Goal: Transaction & Acquisition: Purchase product/service

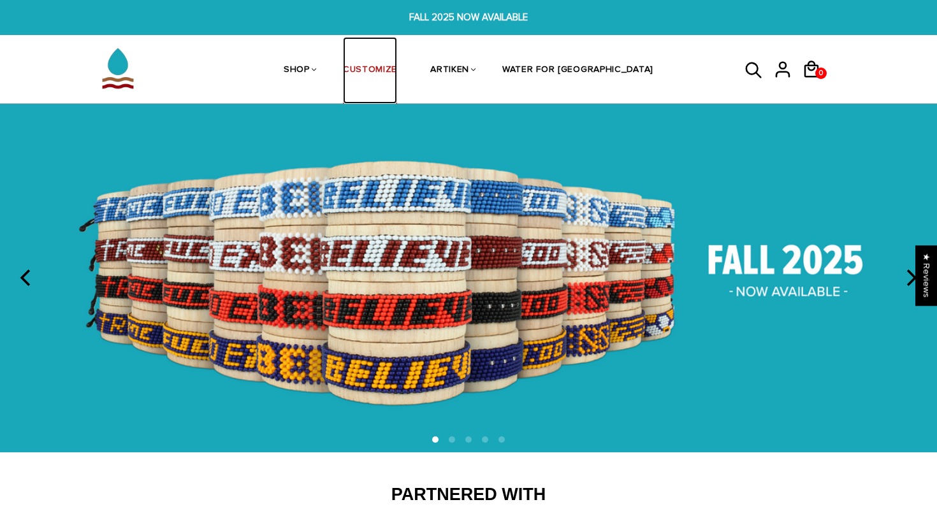
click at [397, 63] on link "CUSTOMIZE" at bounding box center [370, 71] width 54 height 68
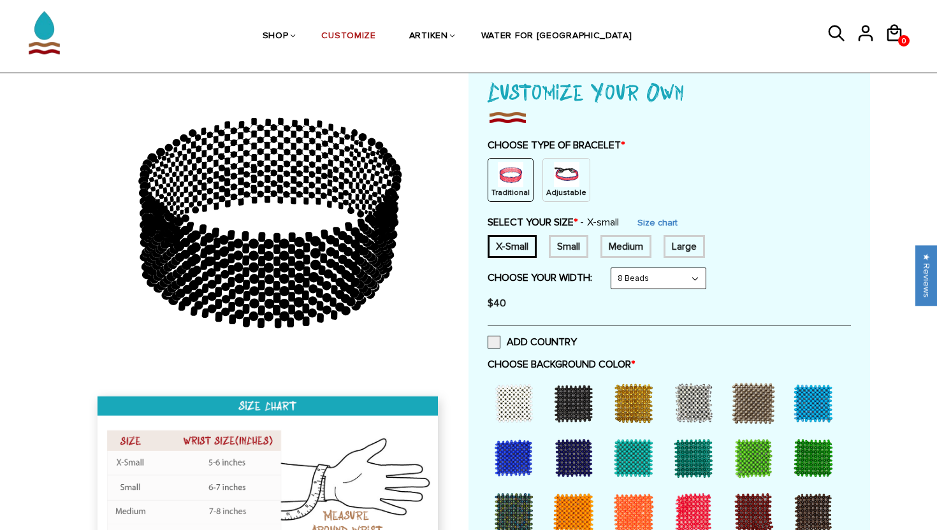
scroll to position [88, 0]
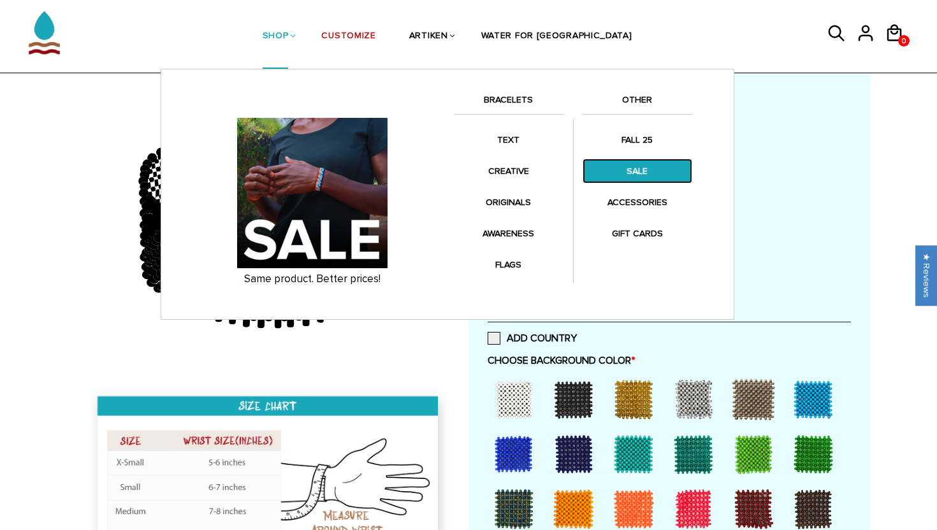
click at [610, 168] on link "SALE" at bounding box center [637, 171] width 110 height 25
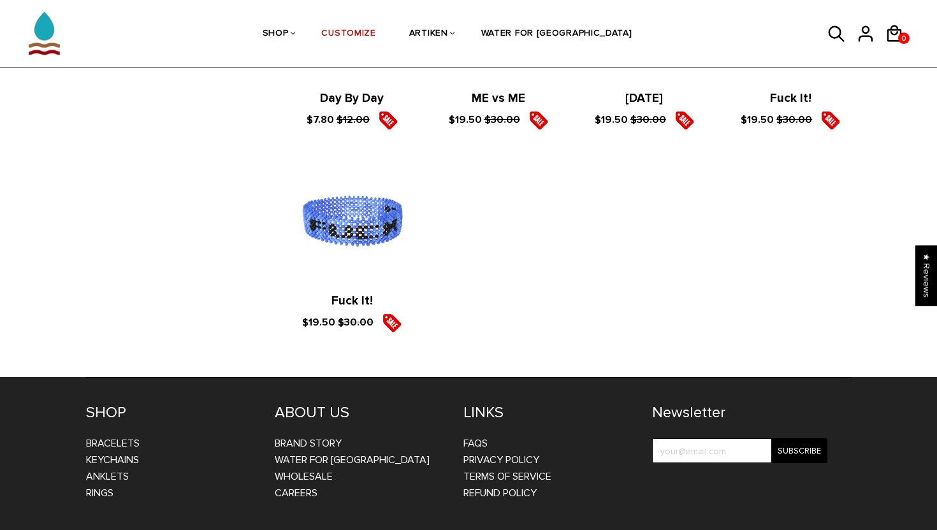
scroll to position [2267, 0]
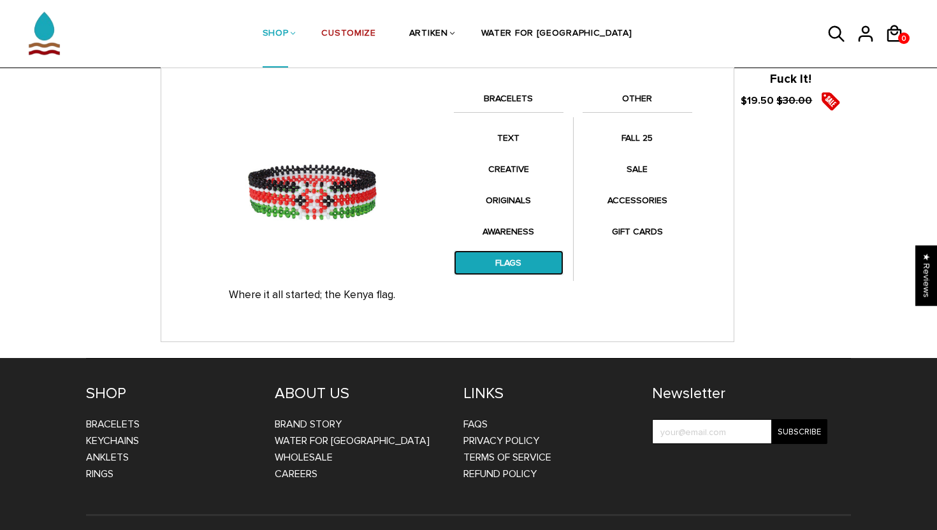
click at [511, 255] on link "FLAGS" at bounding box center [509, 262] width 110 height 25
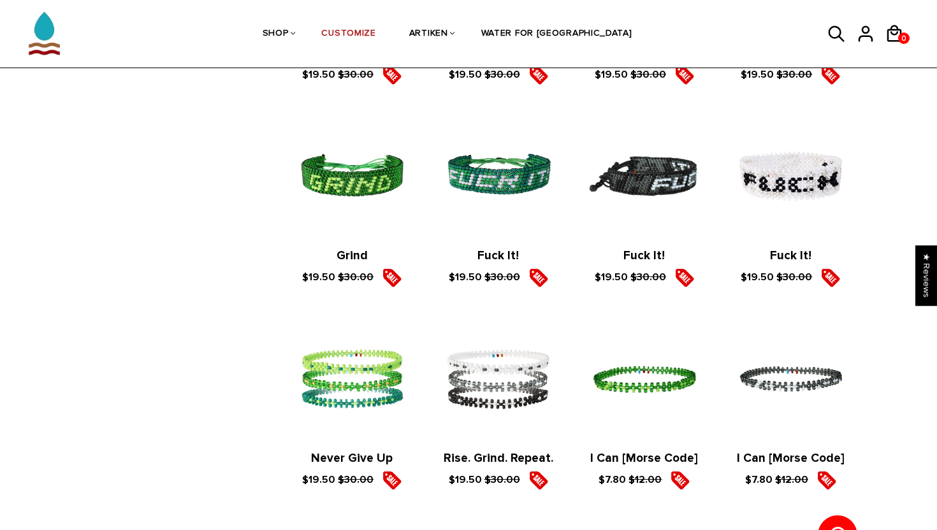
scroll to position [1015, 0]
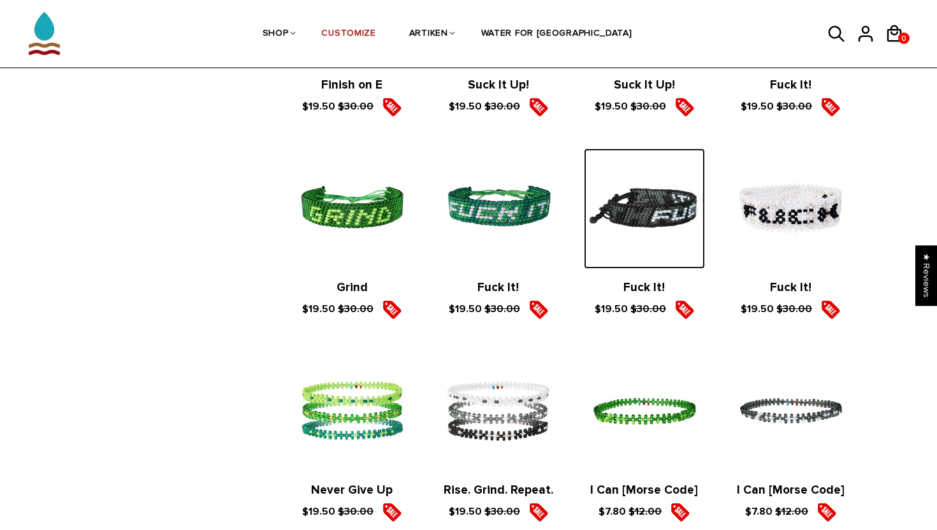
click at [640, 174] on img at bounding box center [644, 208] width 120 height 120
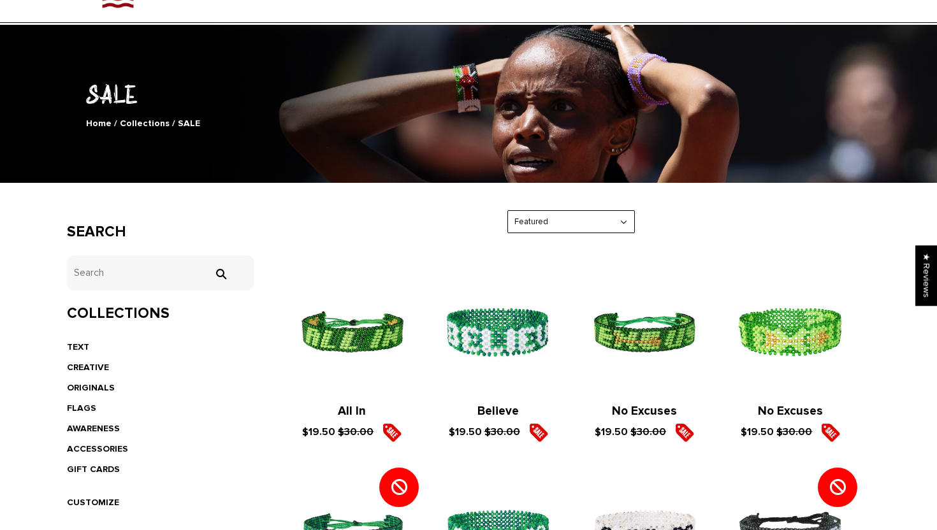
scroll to position [0, 0]
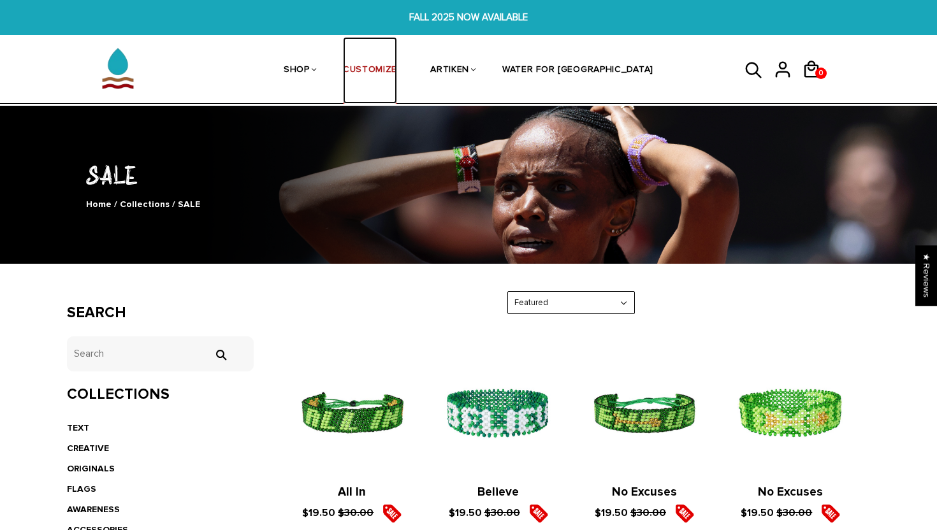
click at [397, 69] on link "CUSTOMIZE" at bounding box center [370, 71] width 54 height 68
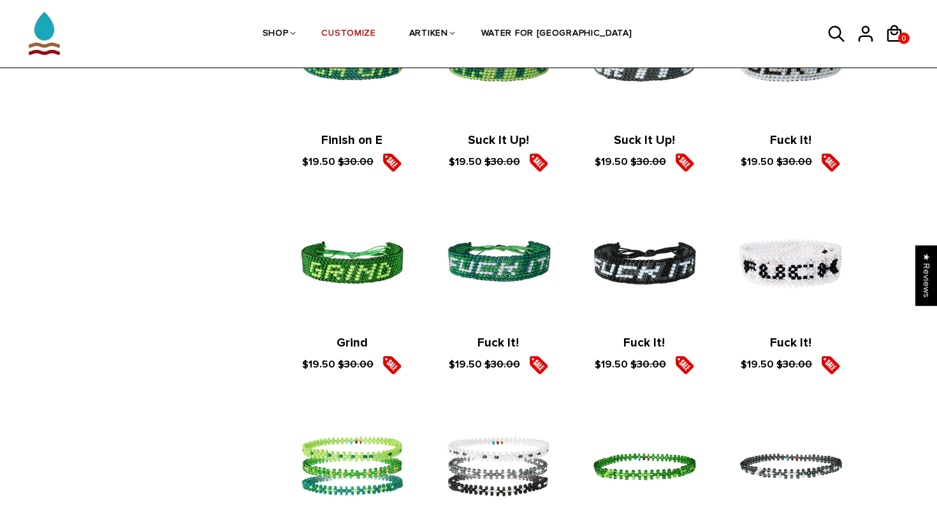
scroll to position [965, 0]
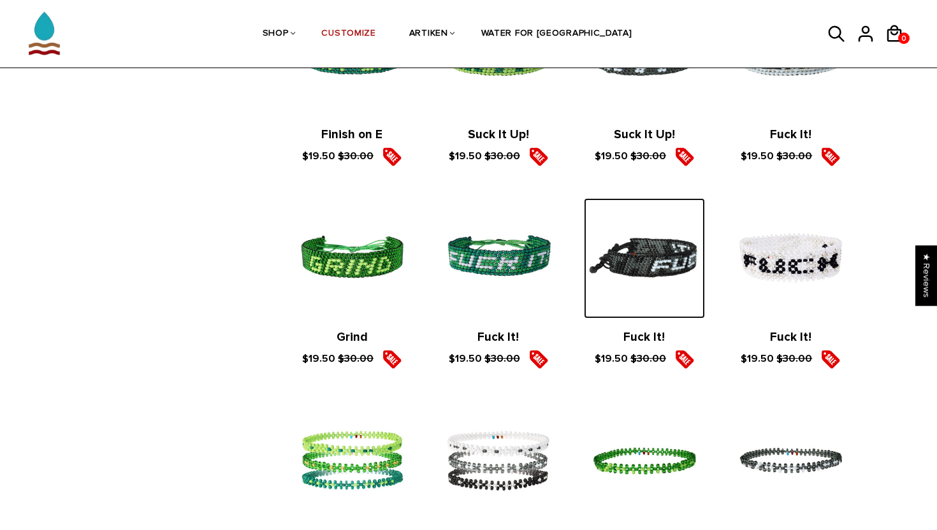
click at [621, 247] on img at bounding box center [644, 258] width 120 height 120
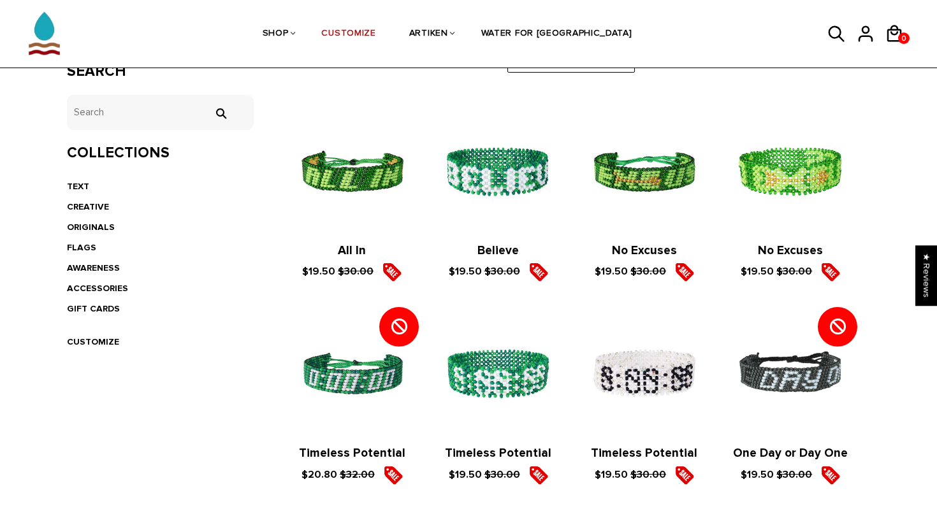
scroll to position [0, 0]
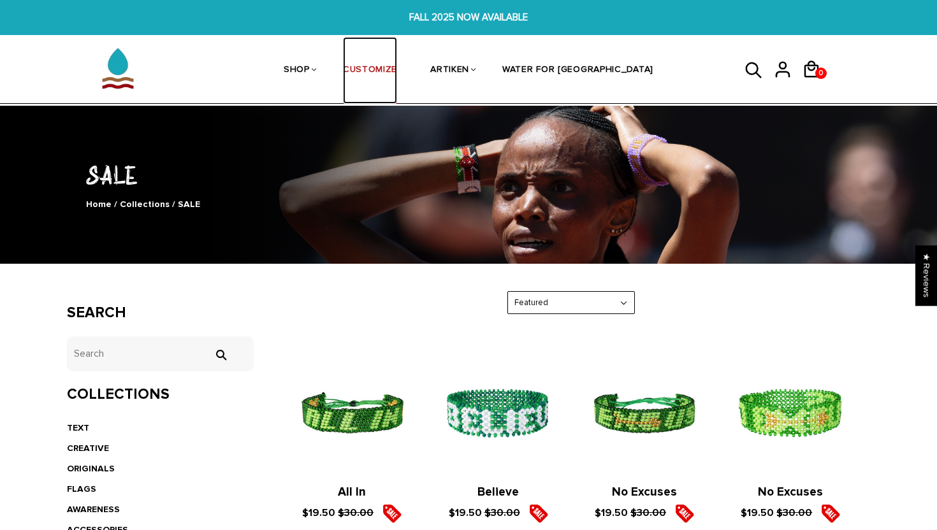
click at [397, 73] on link "CUSTOMIZE" at bounding box center [370, 71] width 54 height 68
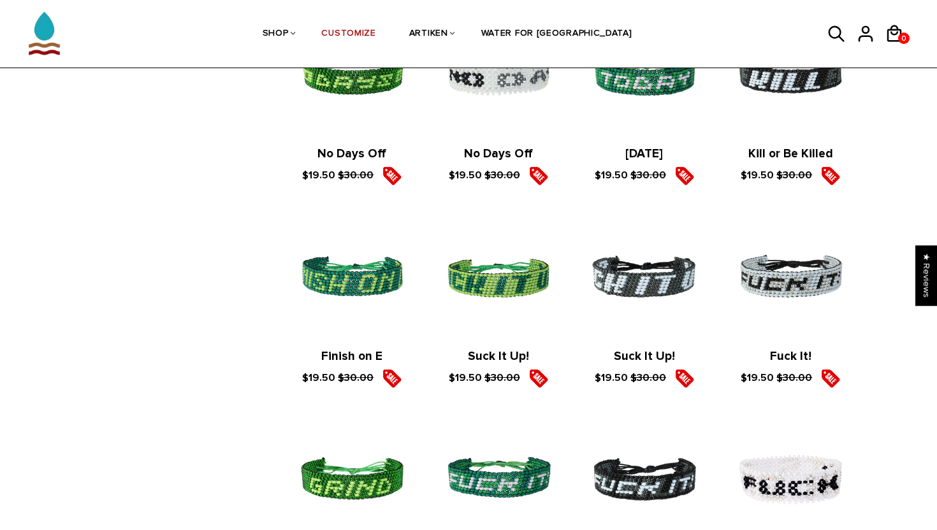
scroll to position [744, 0]
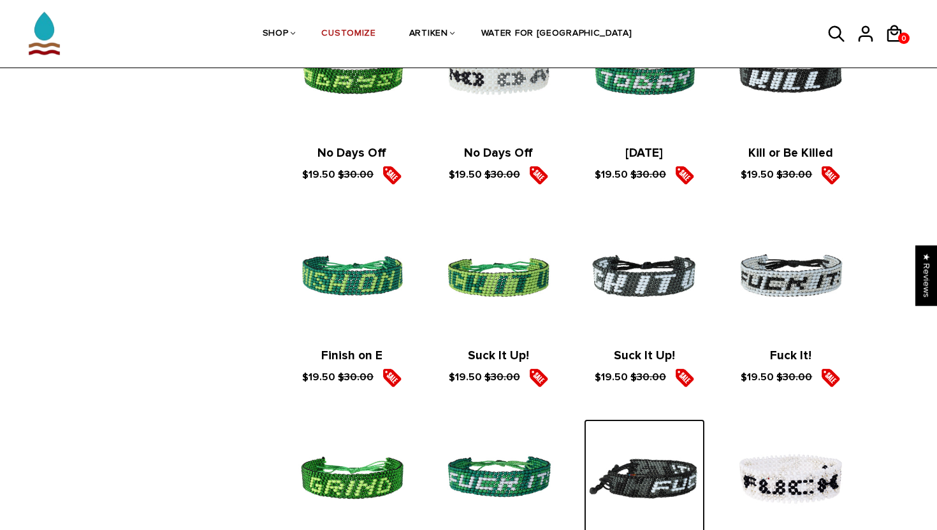
click at [672, 469] on img at bounding box center [644, 479] width 120 height 120
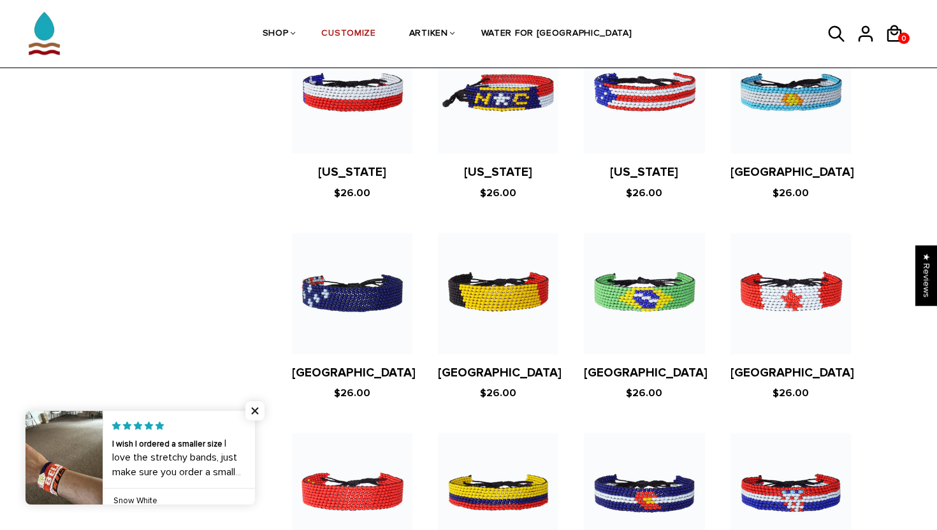
scroll to position [1184, 0]
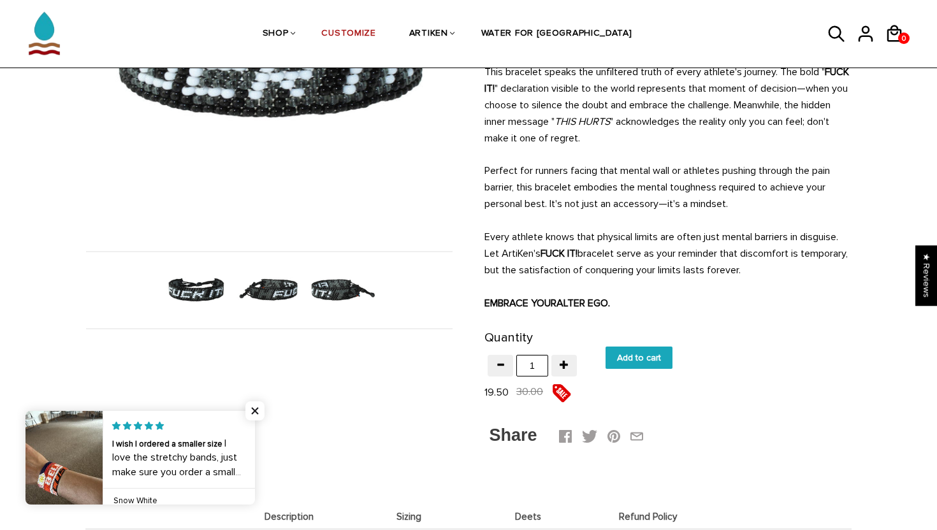
scroll to position [107, 0]
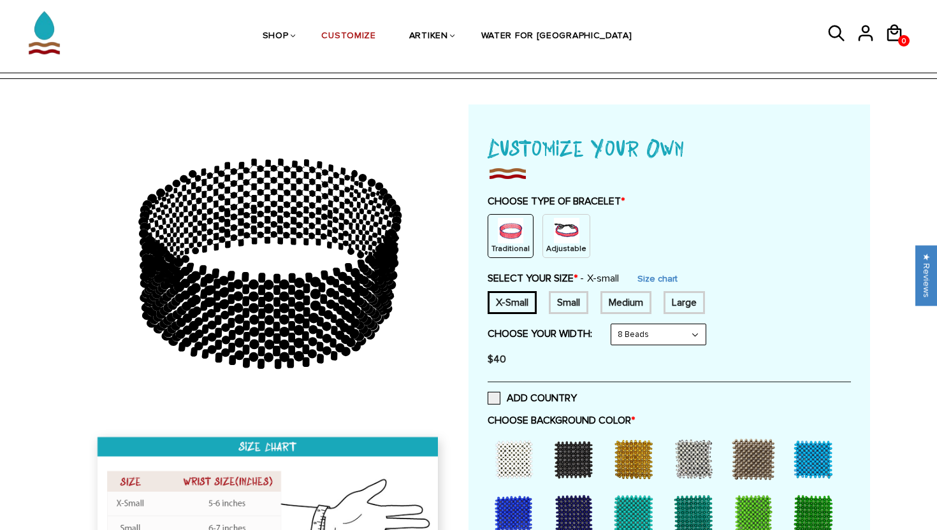
scroll to position [36, 0]
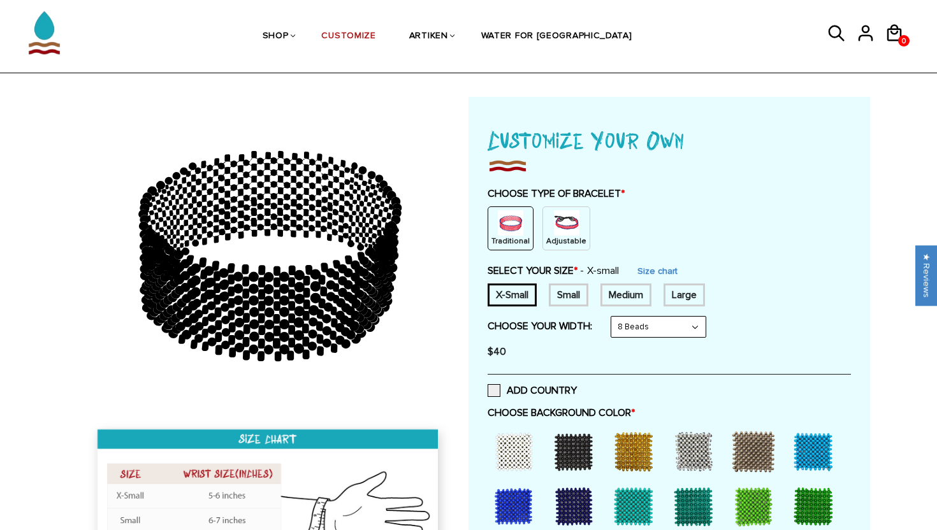
click at [554, 222] on img at bounding box center [566, 222] width 25 height 25
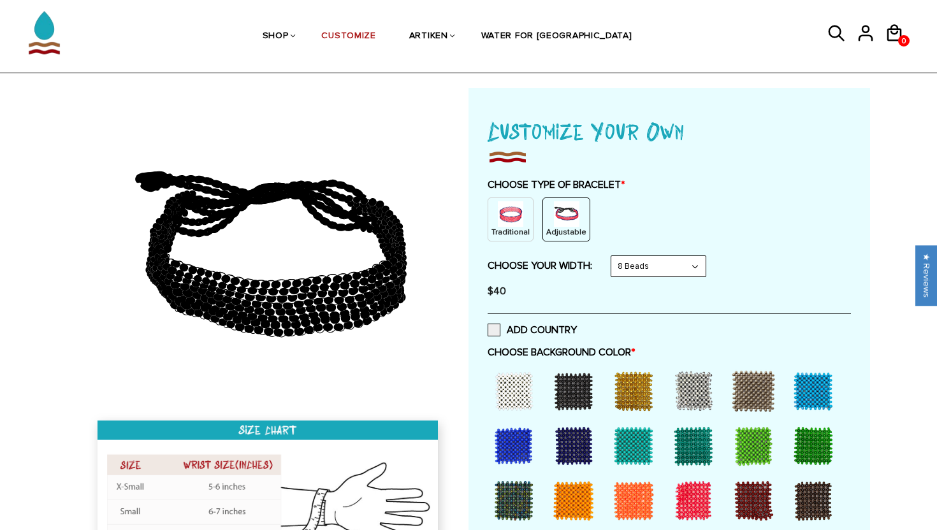
scroll to position [49, 0]
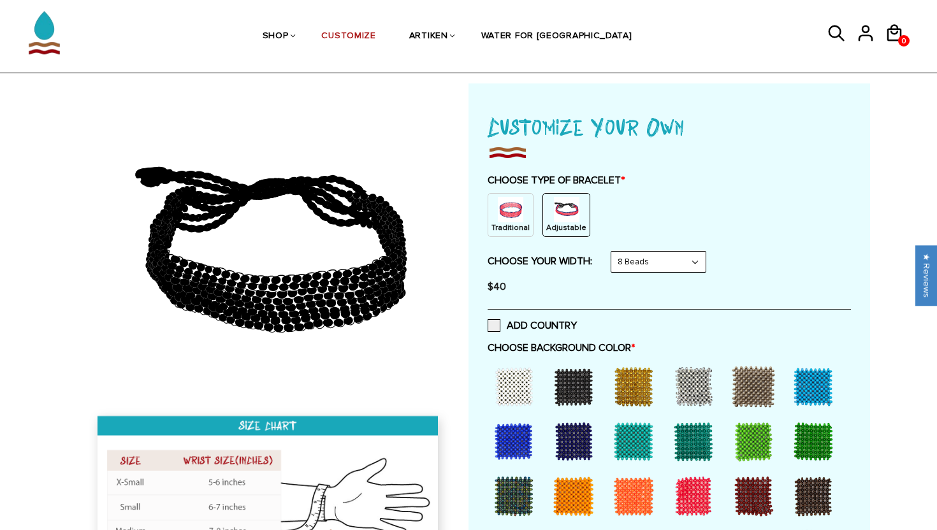
click at [521, 219] on div "Traditional" at bounding box center [510, 215] width 46 height 44
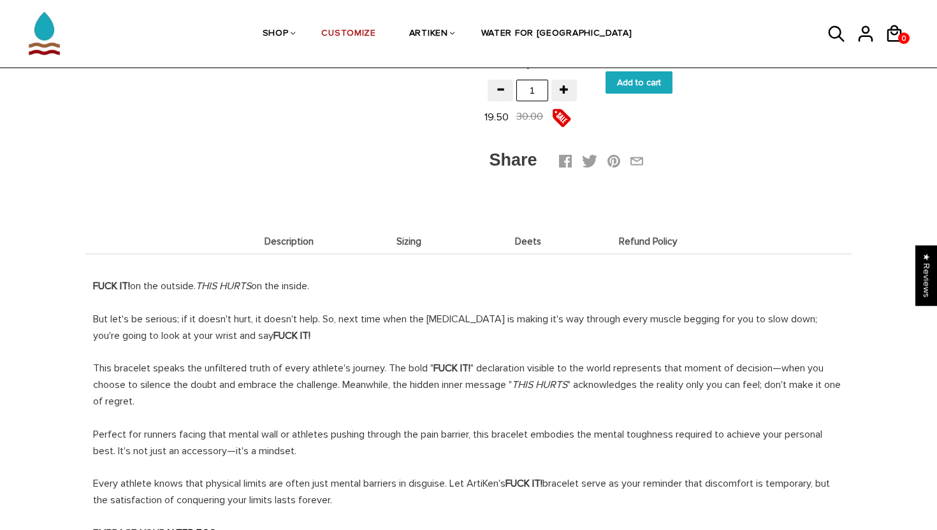
scroll to position [189, 0]
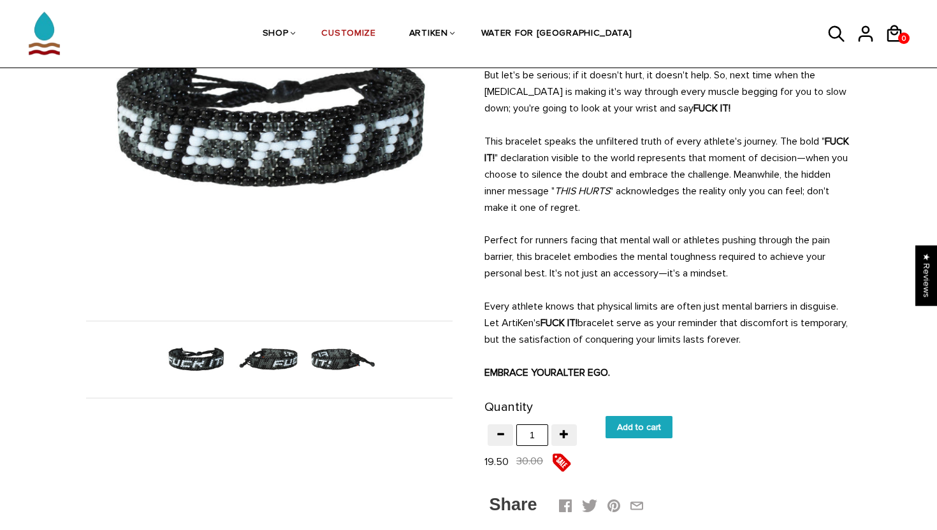
click at [277, 363] on img at bounding box center [269, 360] width 66 height 66
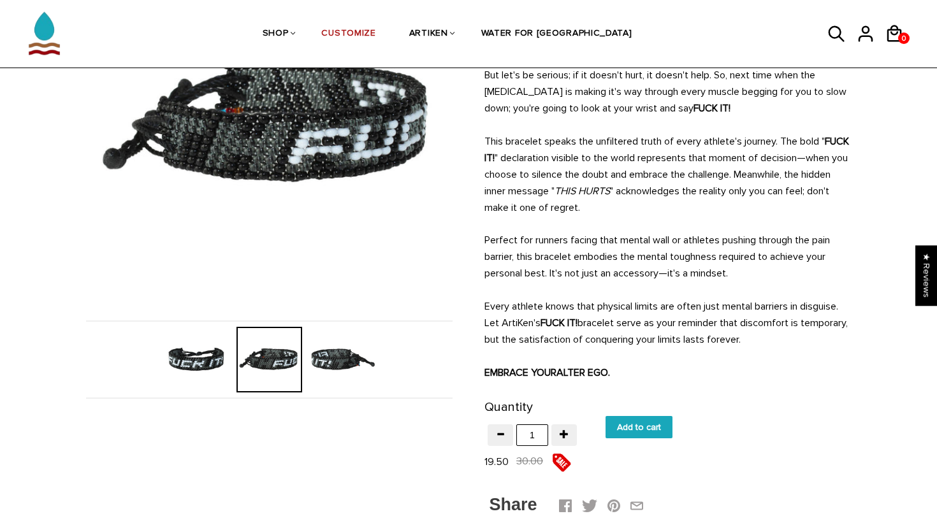
click at [324, 362] on img at bounding box center [343, 360] width 66 height 66
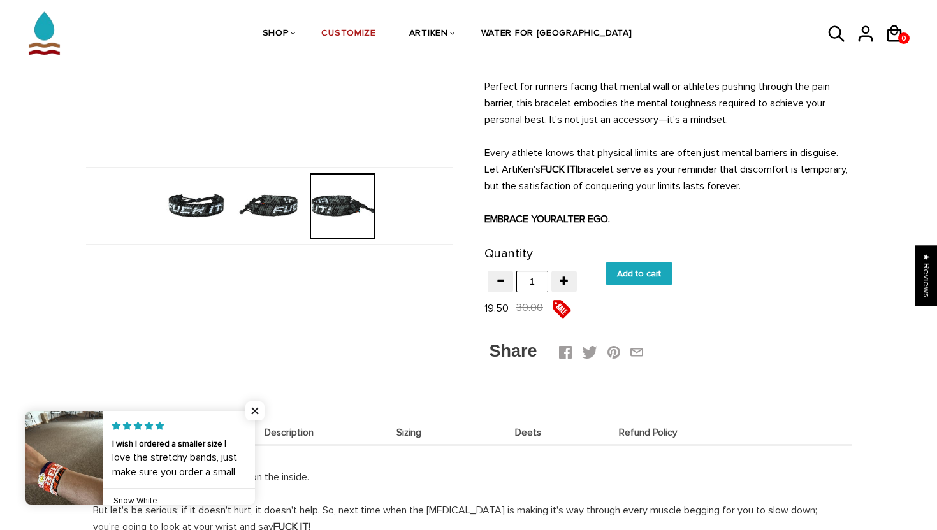
scroll to position [345, 0]
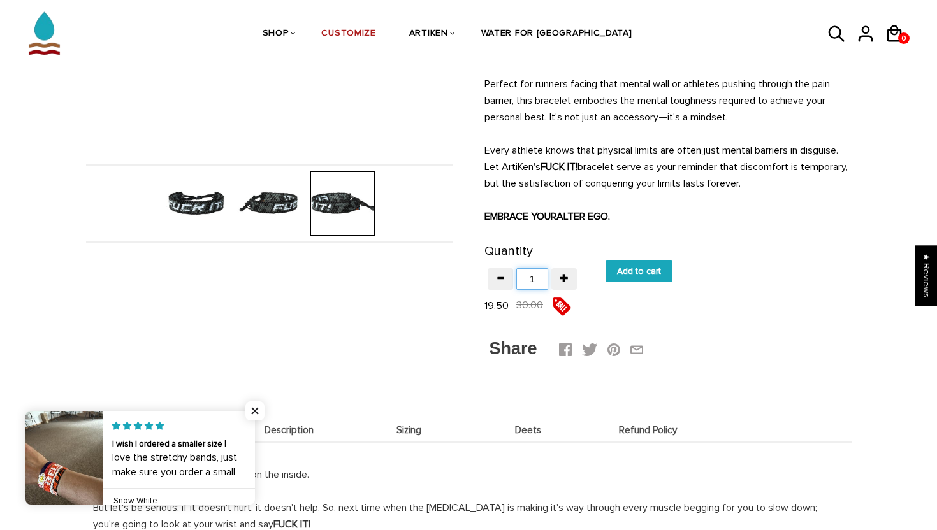
click at [540, 278] on input "1" at bounding box center [532, 279] width 32 height 22
click at [559, 278] on span "button" at bounding box center [563, 277] width 9 height 9
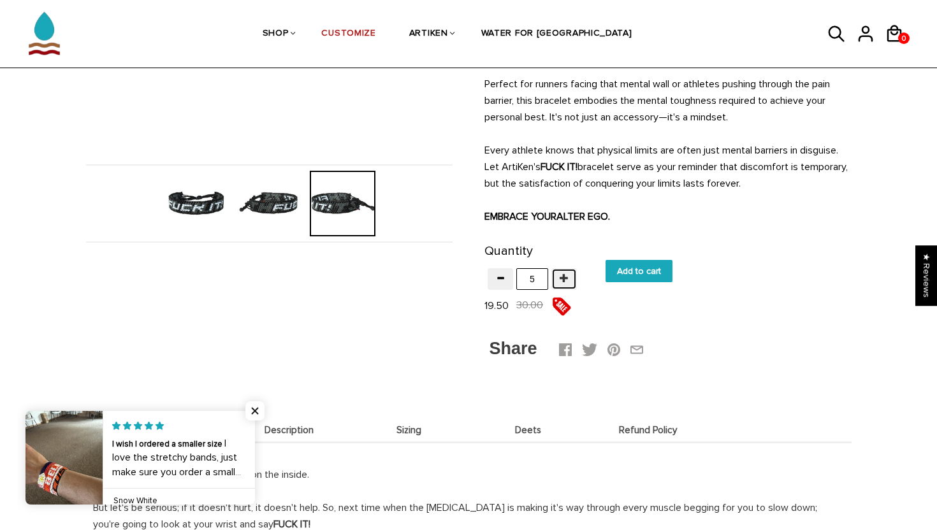
click at [559, 278] on span "button" at bounding box center [563, 277] width 9 height 9
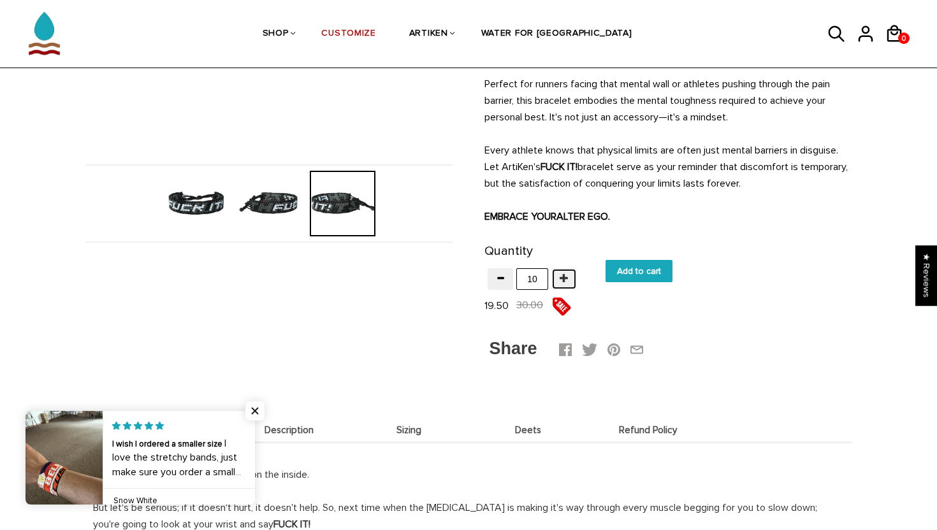
click at [559, 278] on span "button" at bounding box center [563, 277] width 9 height 9
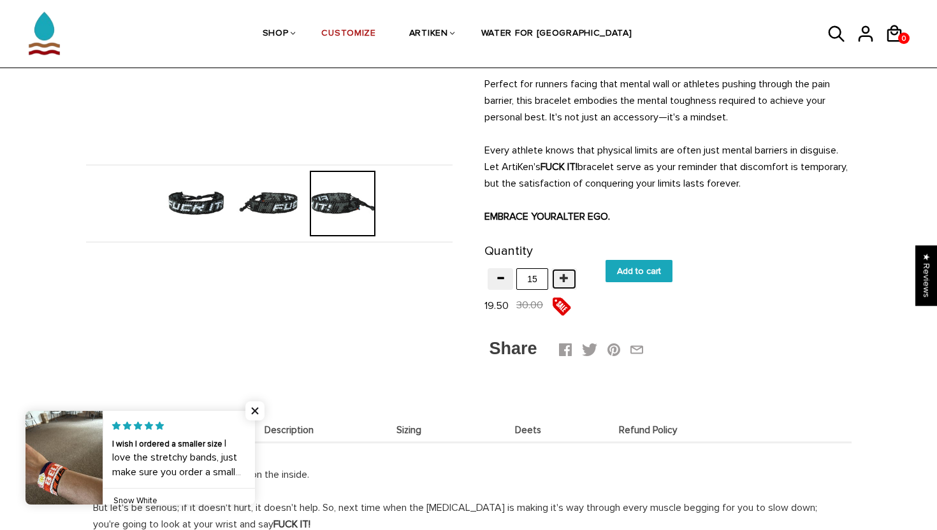
click at [559, 278] on span "button" at bounding box center [563, 277] width 9 height 9
type input "18"
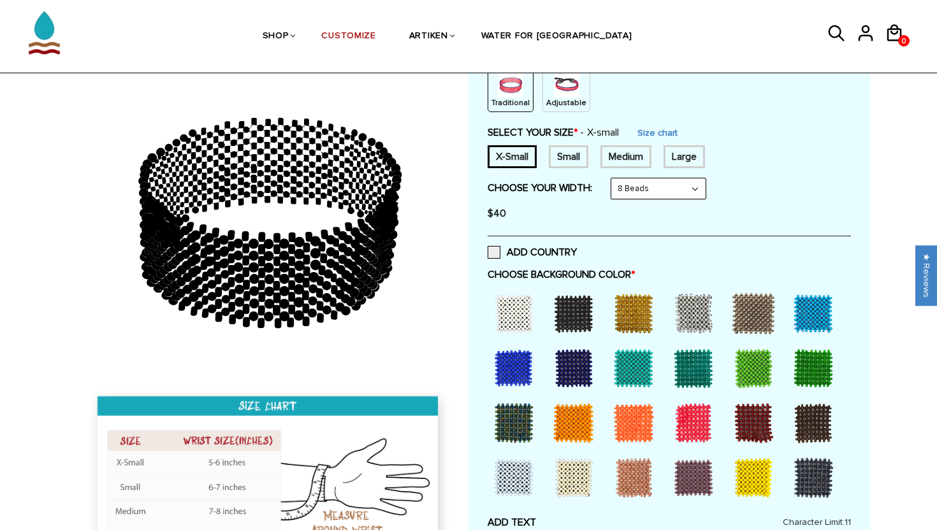
scroll to position [148, 0]
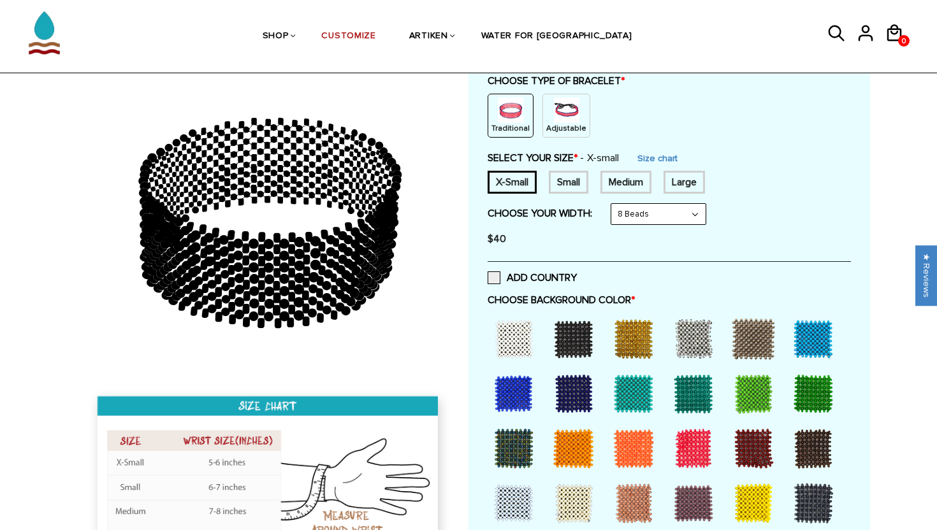
click at [568, 191] on div "Small" at bounding box center [569, 182] width 40 height 23
click at [622, 180] on div "Medium" at bounding box center [625, 182] width 51 height 23
click at [692, 183] on div "Large" at bounding box center [683, 182] width 41 height 23
click at [542, 182] on div "X-Small Small Medium Large None" at bounding box center [668, 182] width 363 height 23
click at [531, 182] on div "X-Small" at bounding box center [511, 182] width 49 height 23
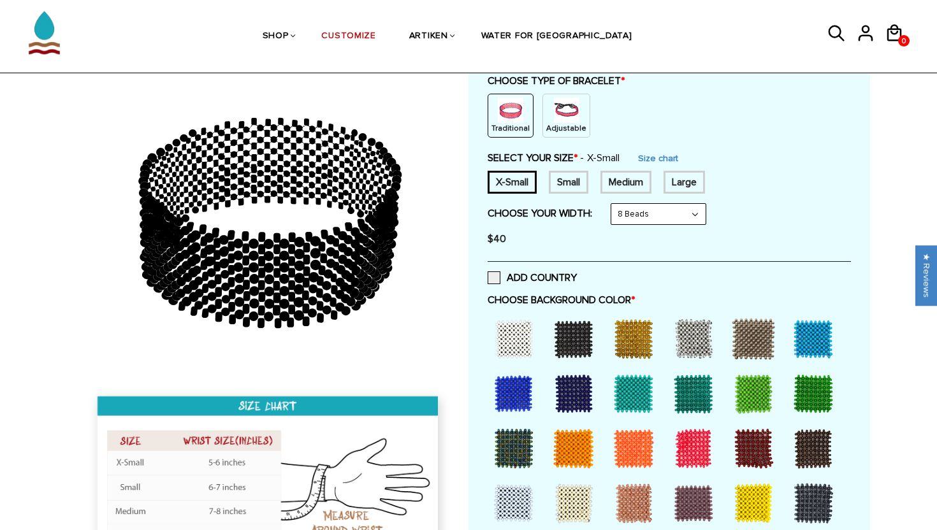
click at [546, 128] on p "Adjustable" at bounding box center [566, 128] width 40 height 11
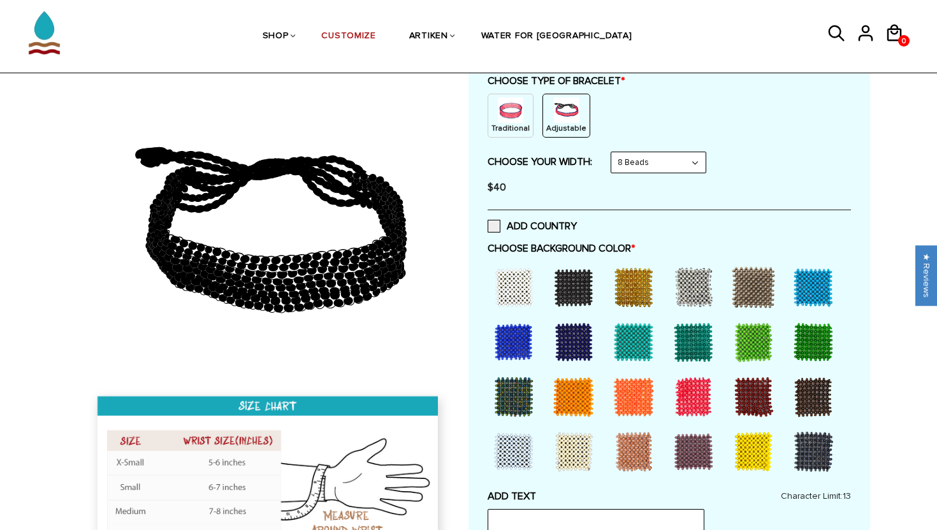
click at [514, 126] on p "Traditional" at bounding box center [510, 128] width 38 height 11
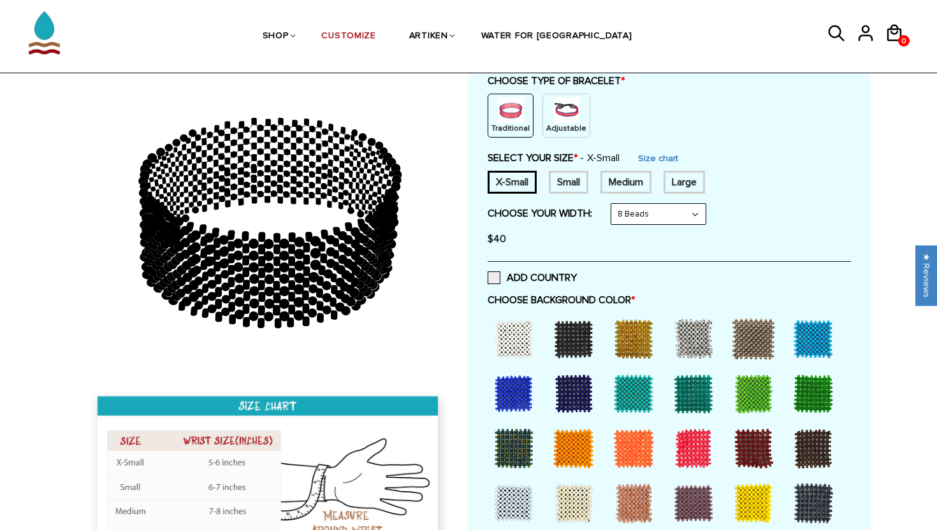
click at [575, 364] on div at bounding box center [573, 338] width 51 height 51
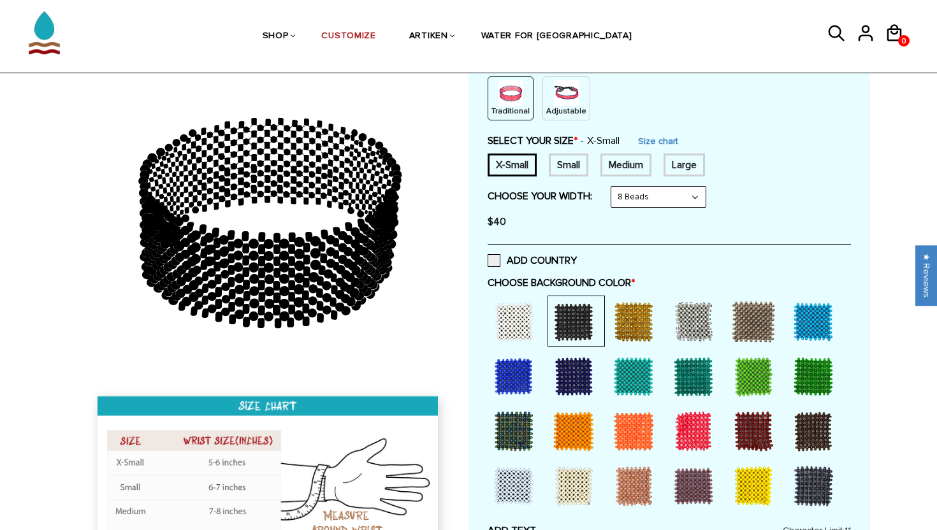
scroll to position [167, 0]
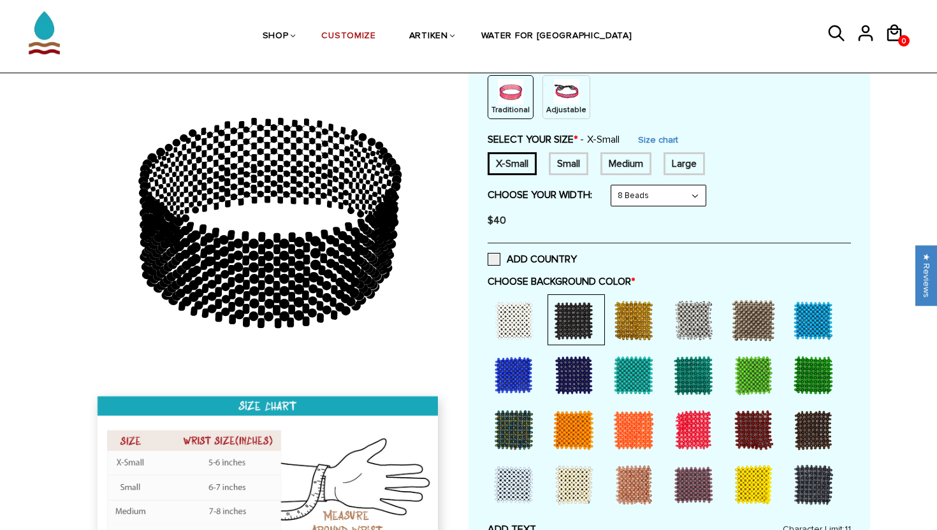
click at [510, 310] on div at bounding box center [513, 320] width 51 height 51
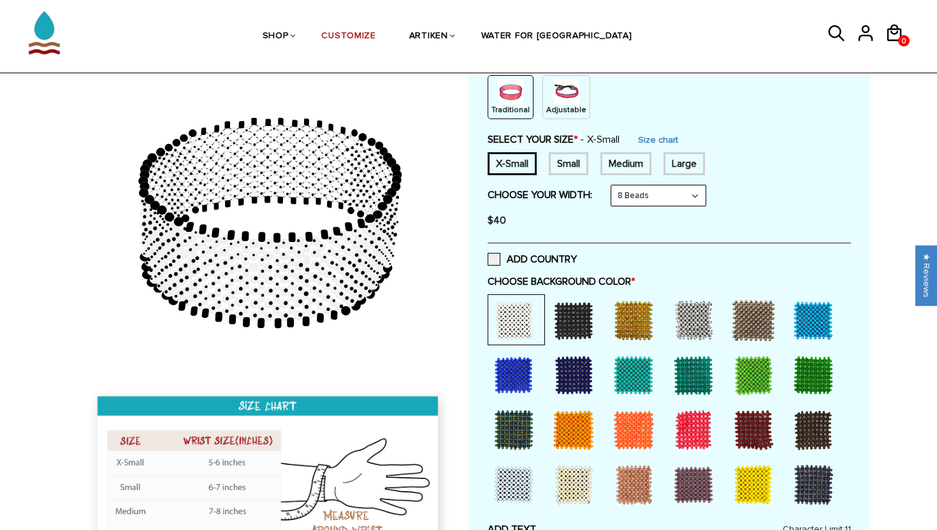
click at [529, 333] on div at bounding box center [513, 320] width 51 height 51
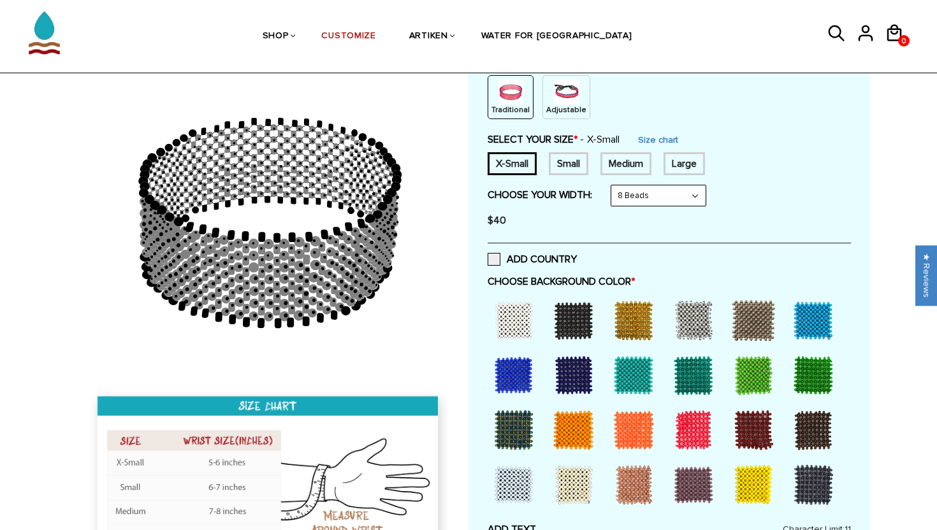
click at [522, 305] on div at bounding box center [513, 320] width 51 height 51
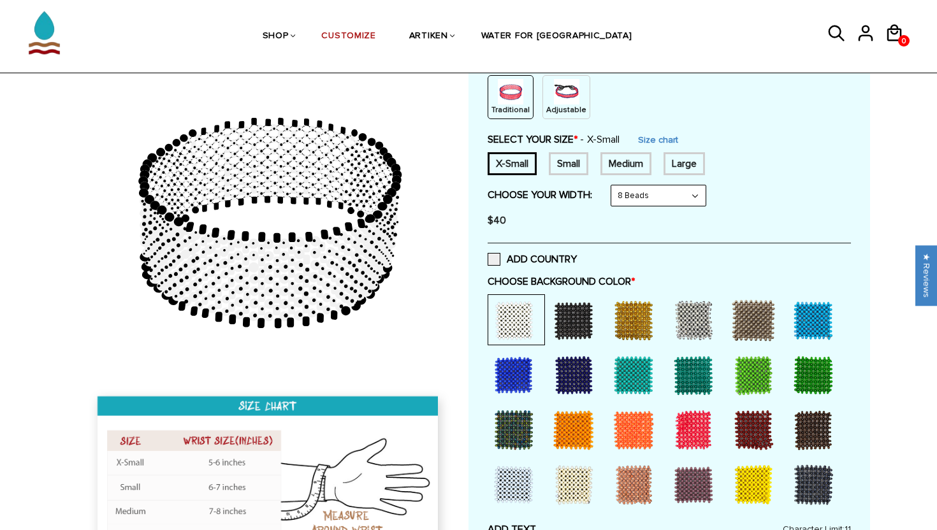
click at [522, 306] on div at bounding box center [513, 320] width 51 height 51
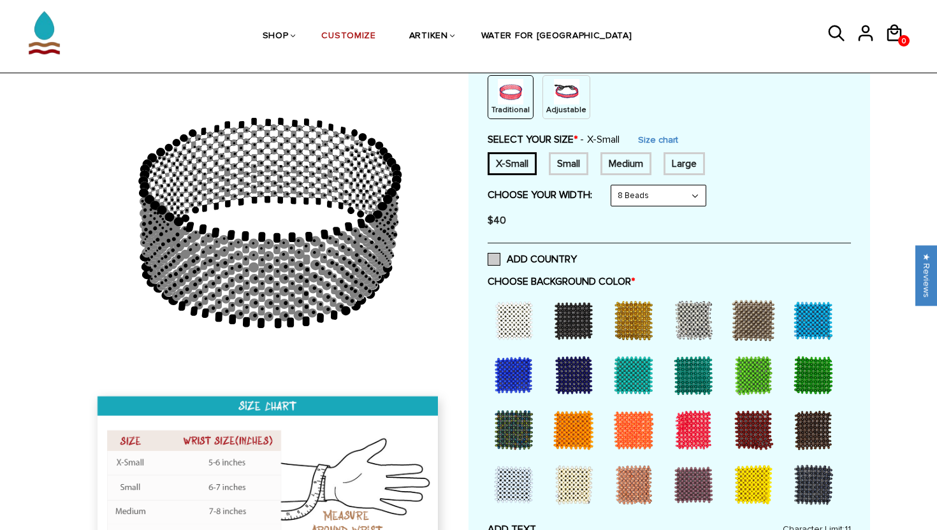
click at [494, 260] on span at bounding box center [493, 259] width 13 height 13
click at [577, 255] on input "ADD COUNTRY" at bounding box center [577, 255] width 0 height 0
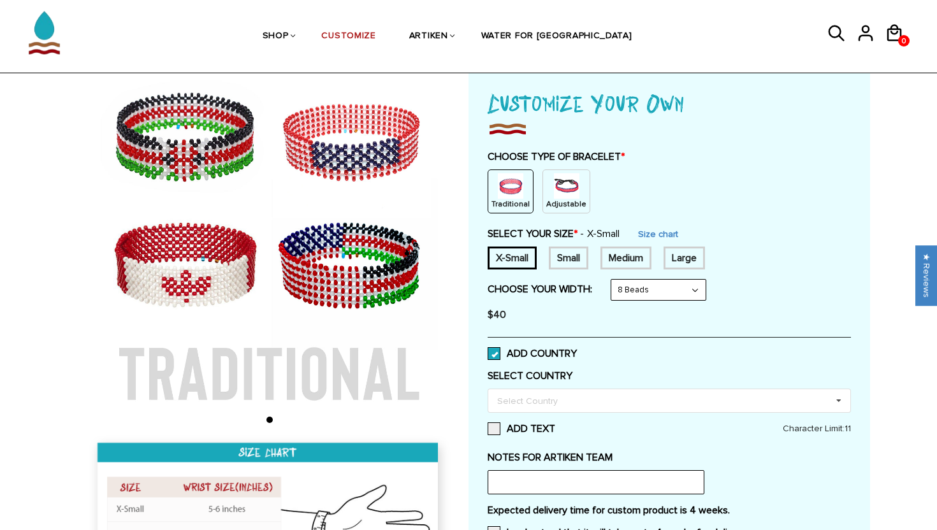
scroll to position [71, 0]
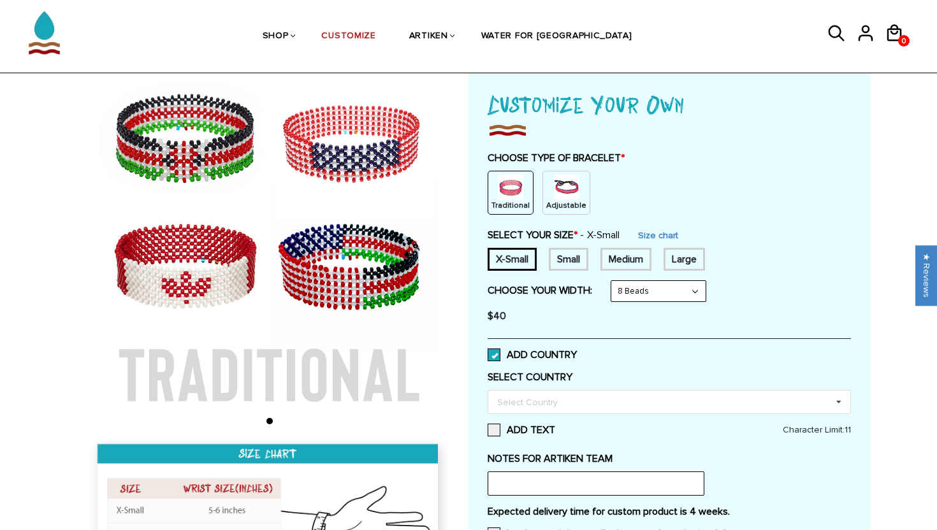
click at [498, 350] on span at bounding box center [493, 355] width 13 height 13
click at [577, 351] on input "ADD COUNTRY" at bounding box center [577, 351] width 0 height 0
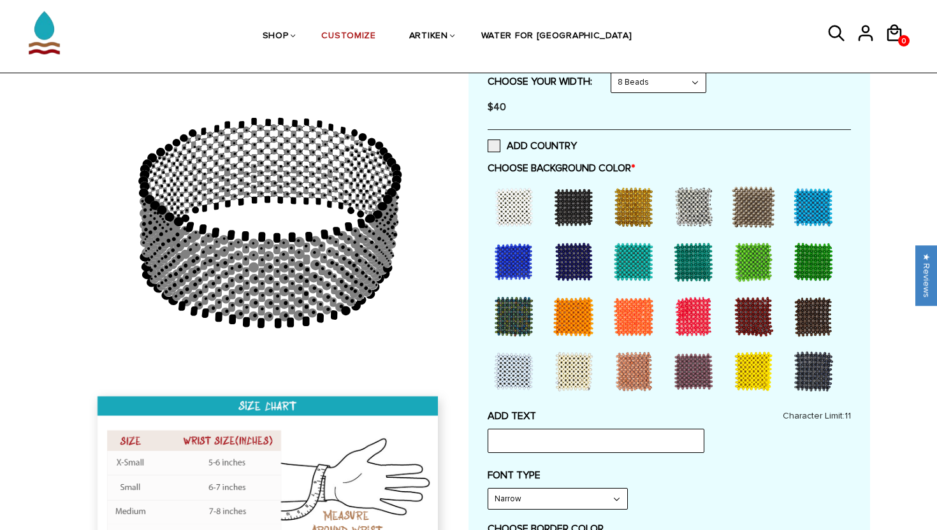
scroll to position [290, 0]
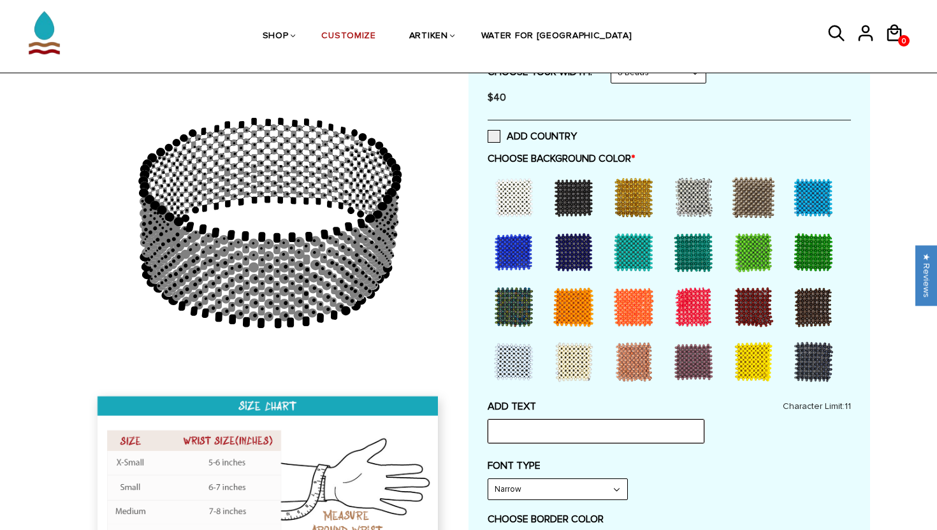
click at [588, 426] on input "text" at bounding box center [595, 431] width 217 height 24
type input "N"
type input "nas"
click at [709, 468] on label "FONT TYPE" at bounding box center [668, 465] width 363 height 13
click at [579, 252] on div at bounding box center [573, 252] width 51 height 51
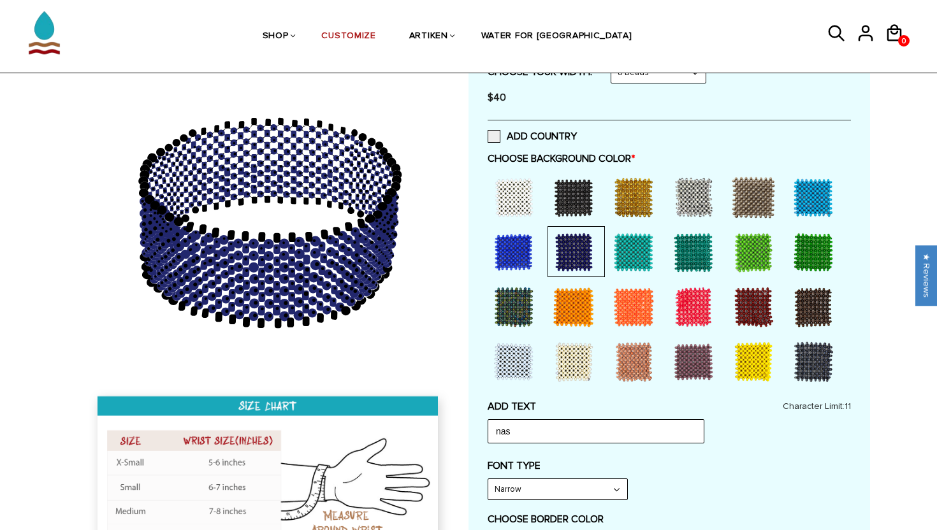
click at [654, 245] on div at bounding box center [633, 252] width 51 height 51
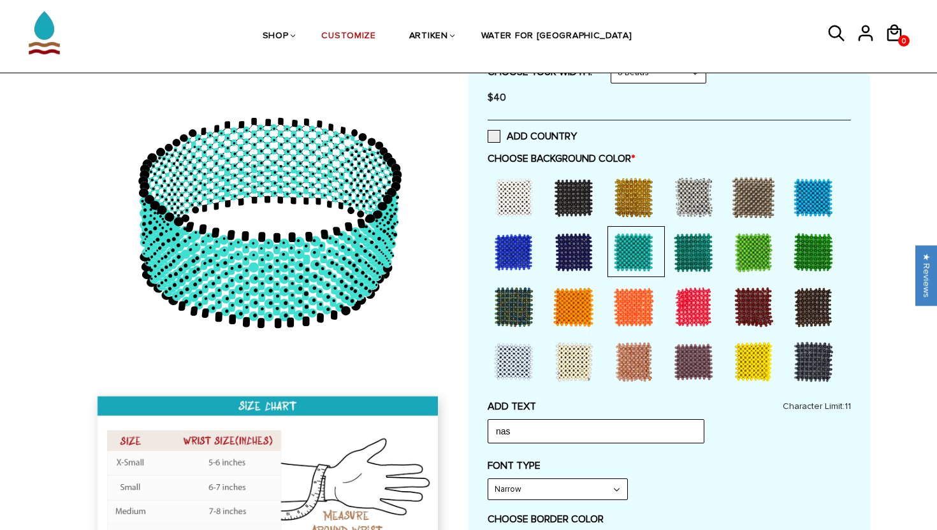
click at [693, 253] on div at bounding box center [693, 252] width 51 height 51
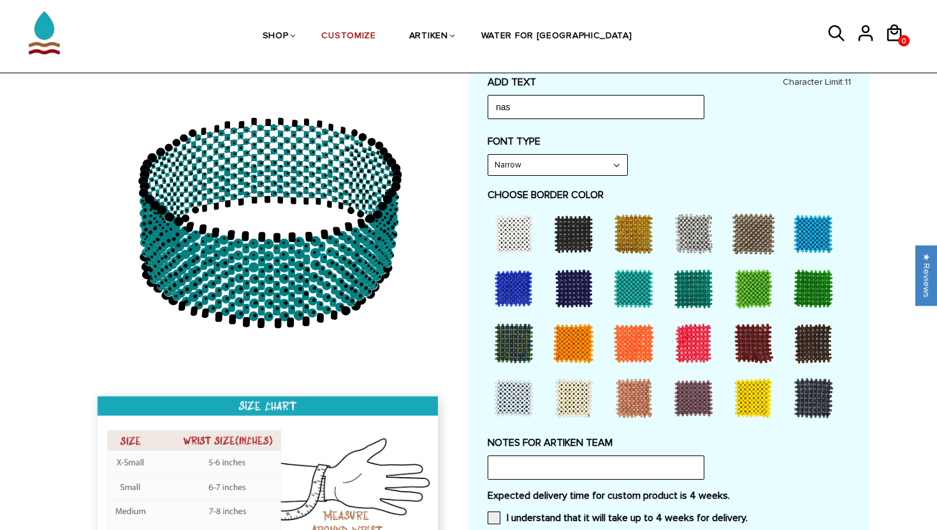
scroll to position [606, 0]
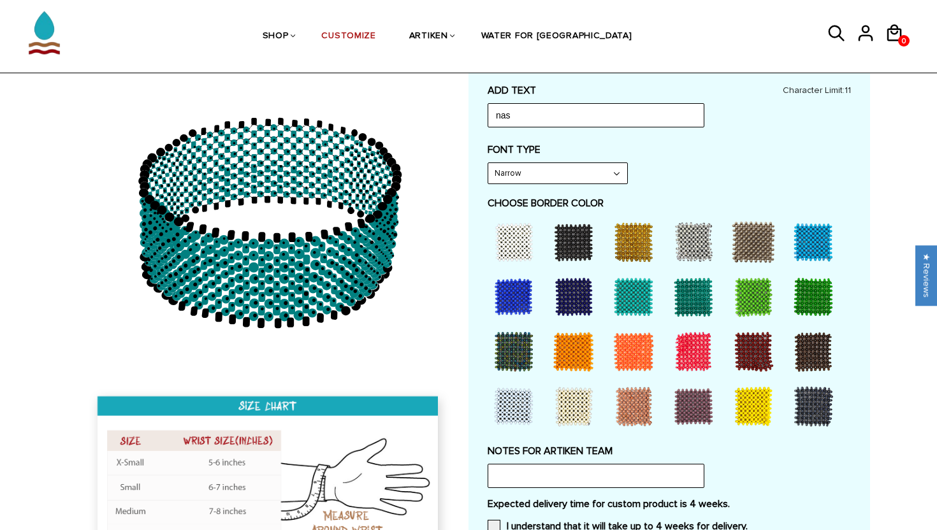
click at [572, 231] on div at bounding box center [573, 242] width 51 height 51
click at [586, 282] on div at bounding box center [573, 296] width 51 height 51
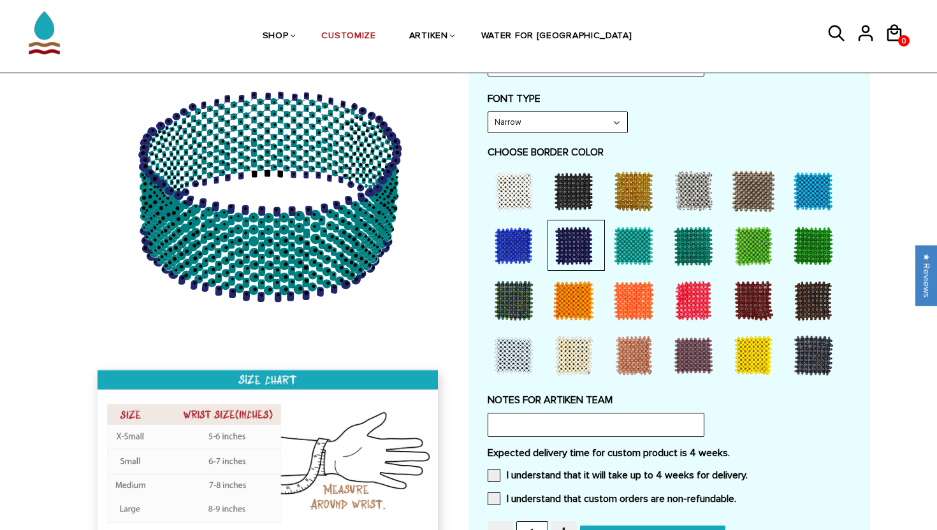
scroll to position [760, 0]
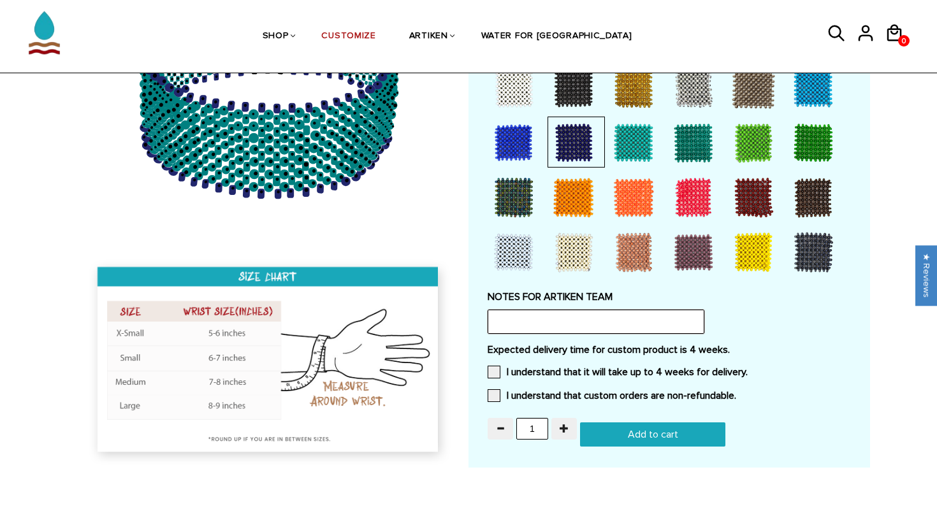
click at [584, 327] on input "text" at bounding box center [595, 322] width 217 height 24
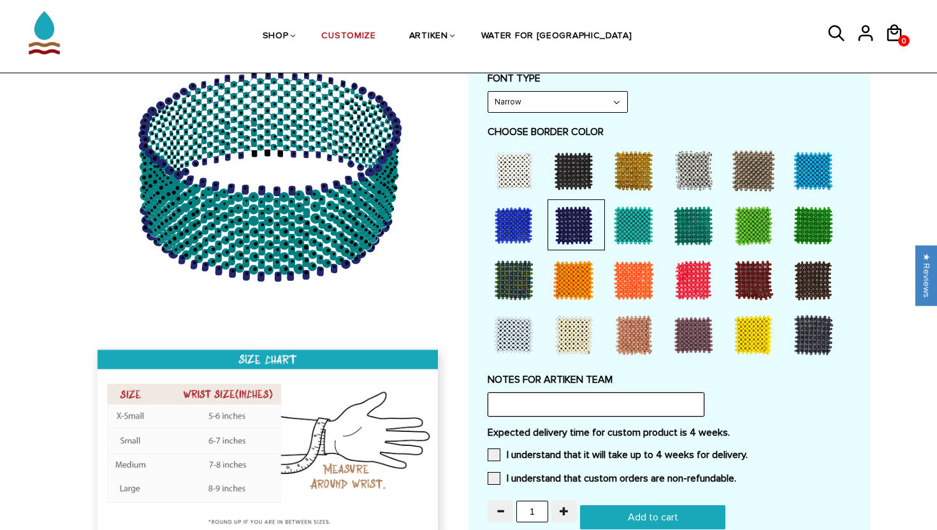
scroll to position [596, 0]
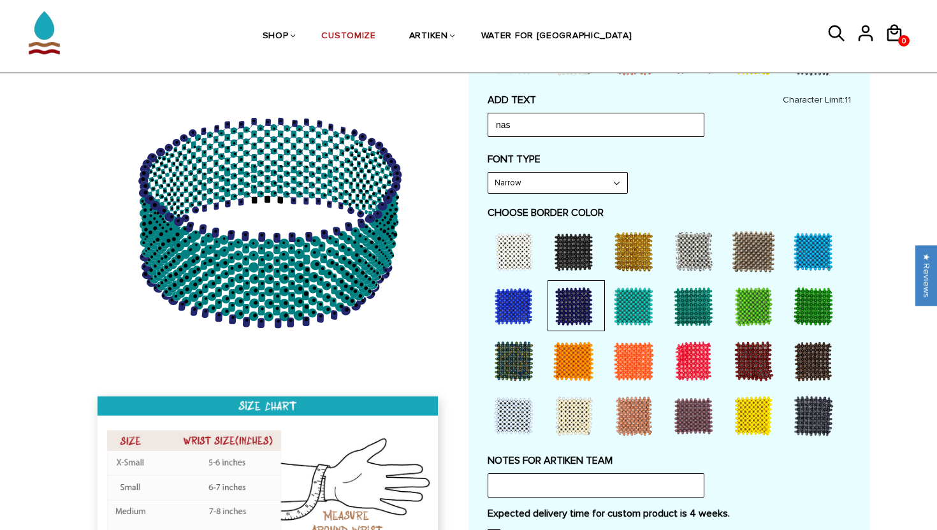
click at [609, 304] on div at bounding box center [633, 306] width 51 height 51
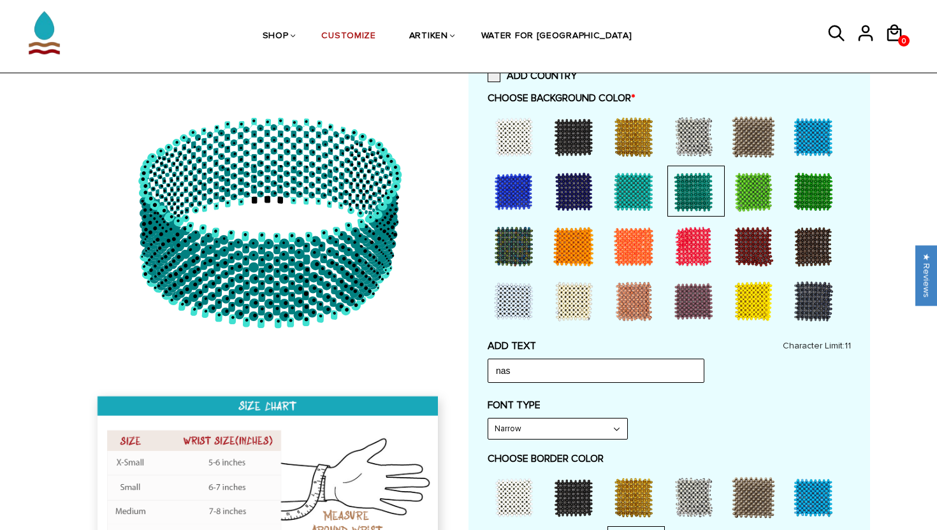
scroll to position [126, 0]
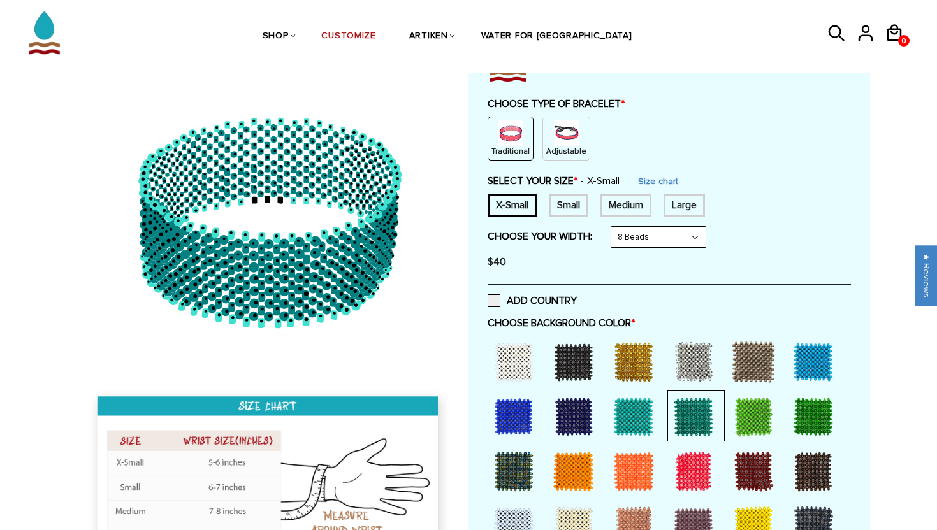
click at [619, 341] on div at bounding box center [633, 361] width 51 height 51
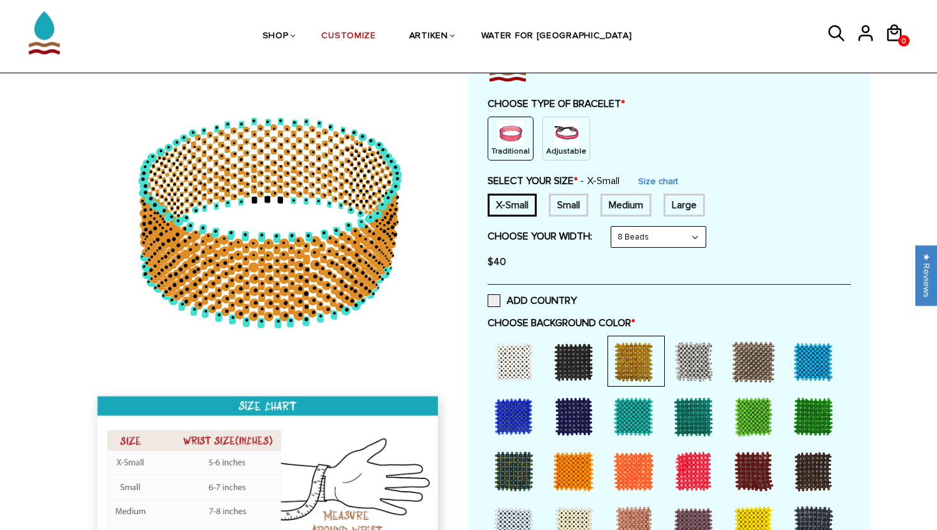
click at [589, 343] on div at bounding box center [573, 361] width 51 height 51
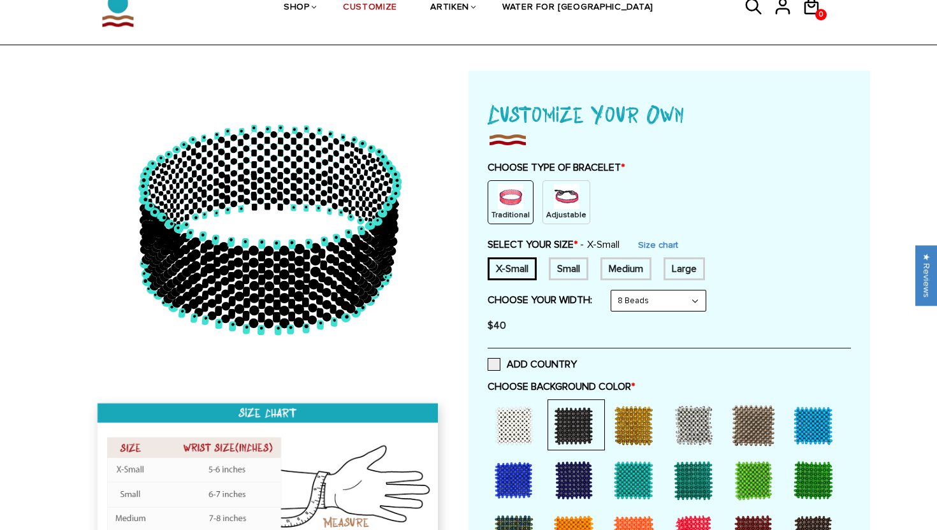
scroll to position [0, 0]
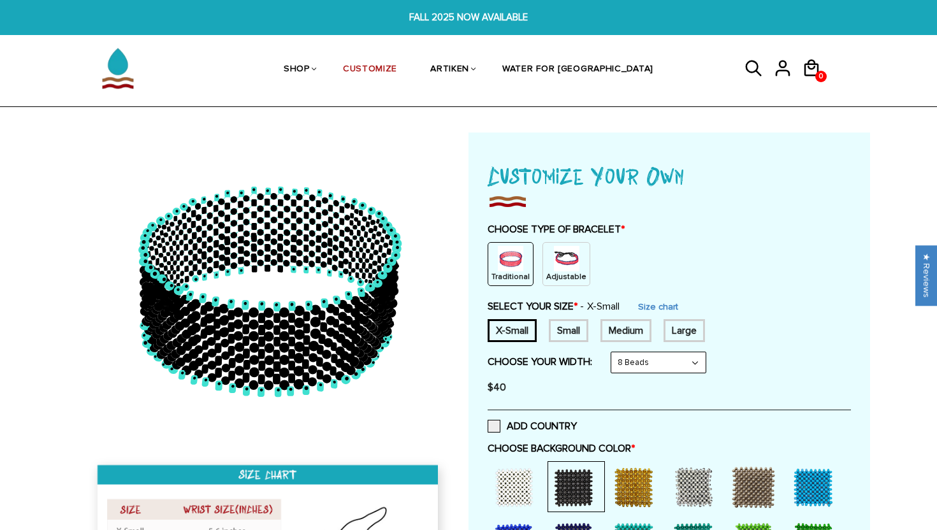
click at [522, 250] on div "Traditional" at bounding box center [510, 264] width 46 height 44
click at [397, 70] on link "CUSTOMIZE" at bounding box center [370, 70] width 54 height 66
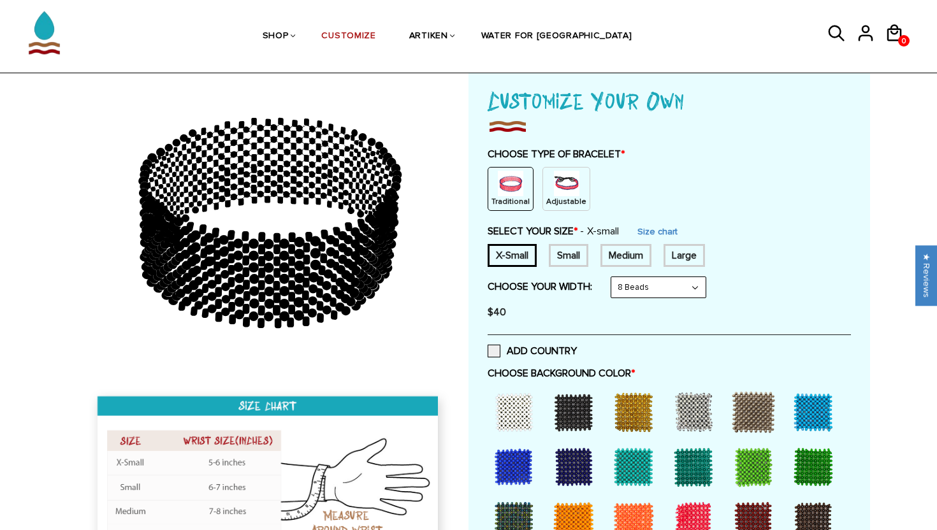
click at [624, 411] on div at bounding box center [633, 412] width 51 height 51
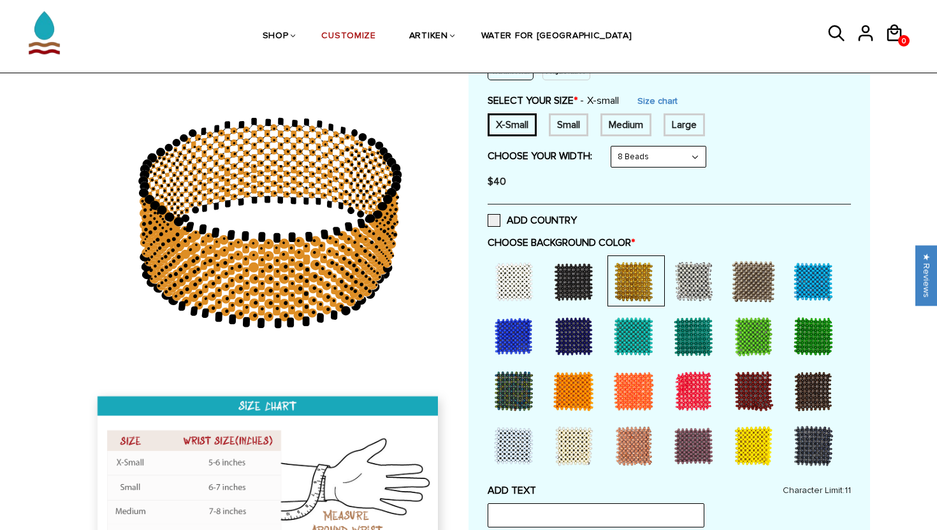
scroll to position [304, 0]
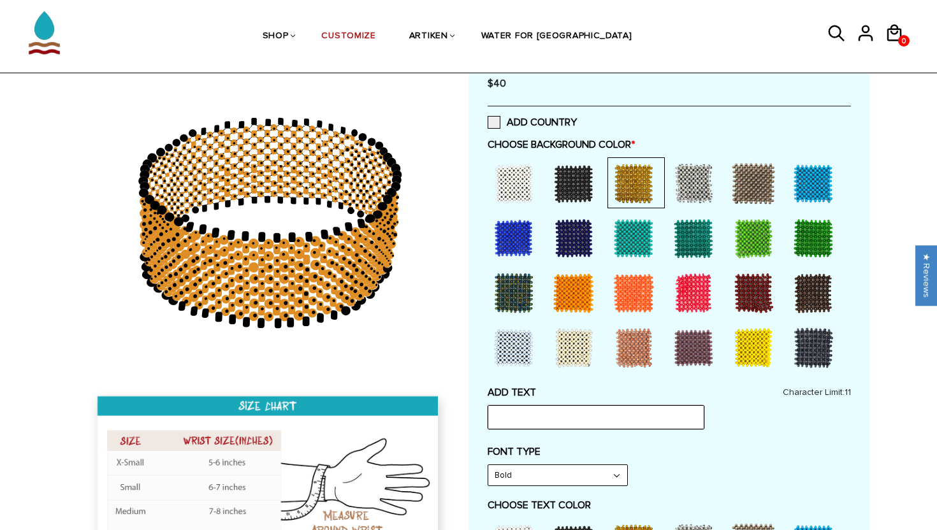
click at [610, 417] on input "text" at bounding box center [595, 417] width 217 height 24
type input "typ shit"
click at [752, 447] on label "FONT TYPE" at bounding box center [668, 451] width 363 height 13
drag, startPoint x: 318, startPoint y: 273, endPoint x: 257, endPoint y: 317, distance: 74.4
click at [257, 317] on icon at bounding box center [269, 223] width 366 height 319
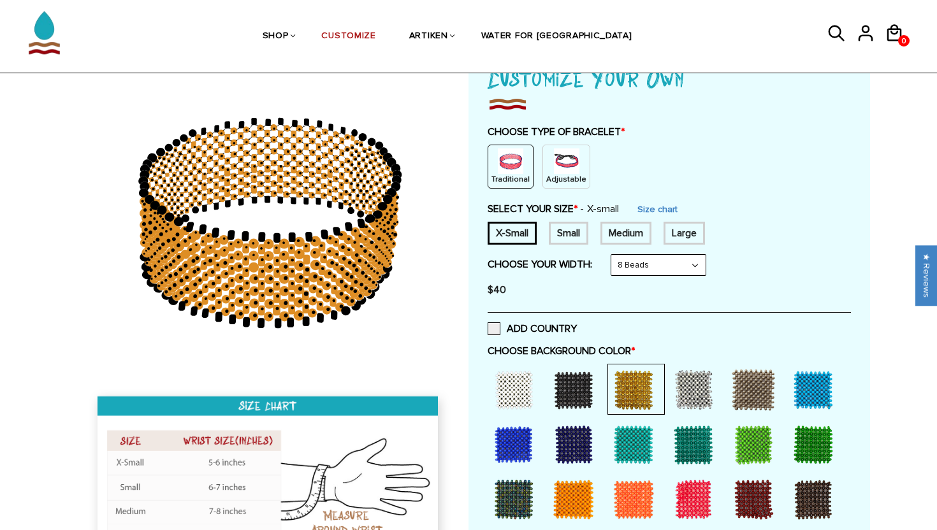
scroll to position [277, 0]
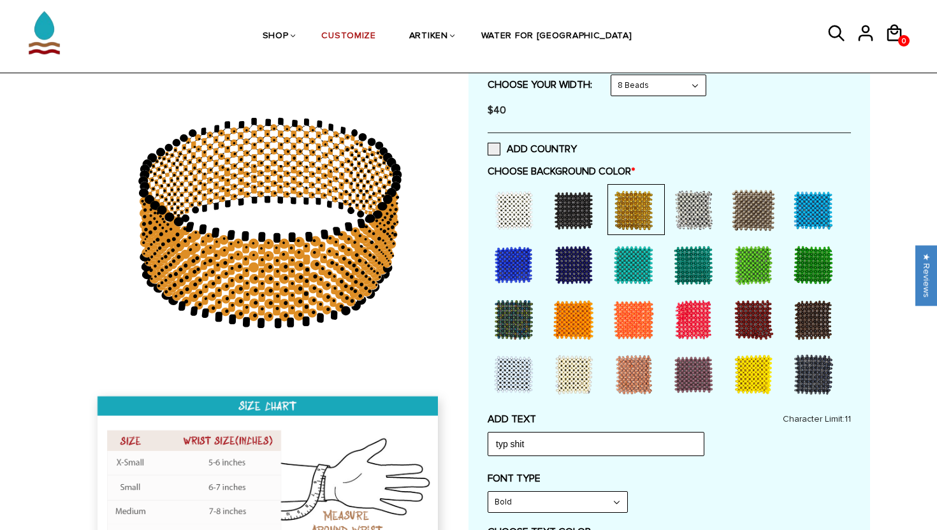
click at [546, 499] on select "Bold" at bounding box center [557, 502] width 139 height 20
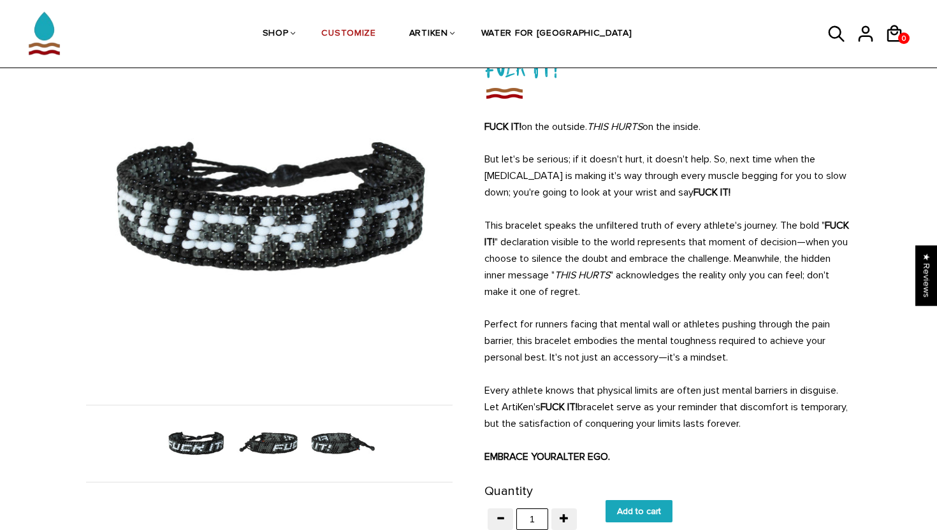
scroll to position [106, 0]
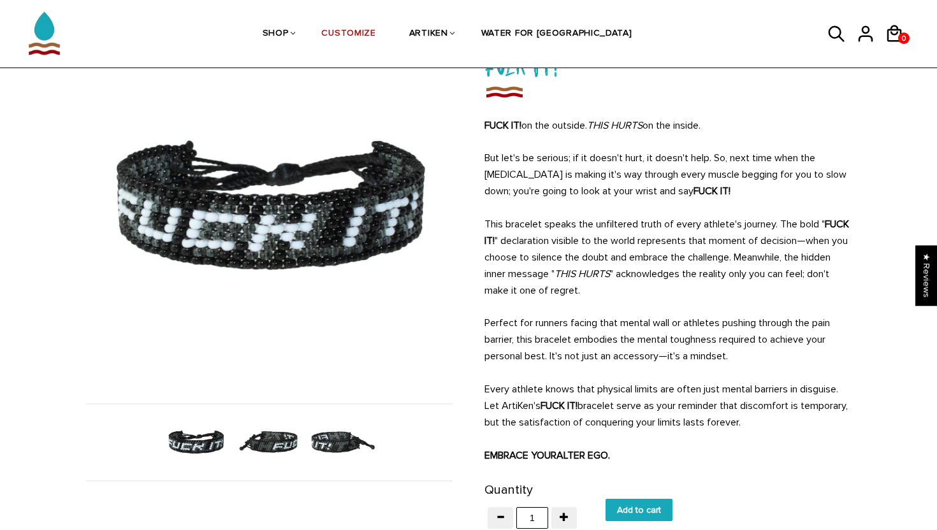
click at [636, 508] on input "Add to cart" at bounding box center [638, 510] width 67 height 22
type input "Add to cart"
click at [897, 28] on icon at bounding box center [895, 33] width 15 height 17
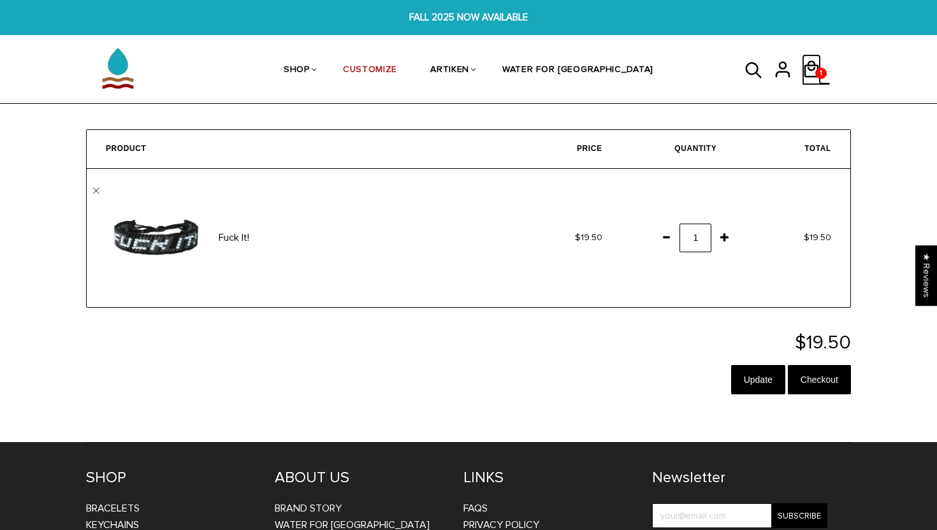
click at [814, 64] on icon at bounding box center [811, 69] width 19 height 31
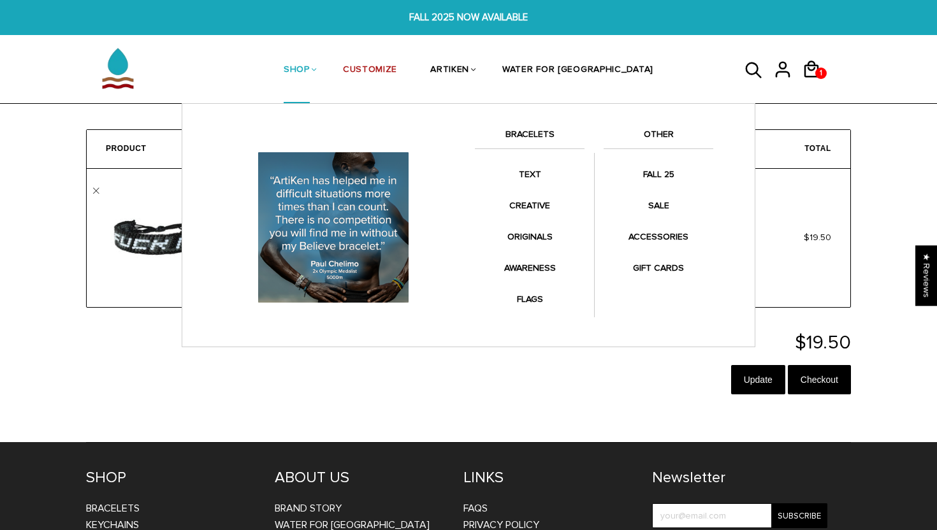
click at [310, 68] on link "SHOP" at bounding box center [297, 71] width 26 height 68
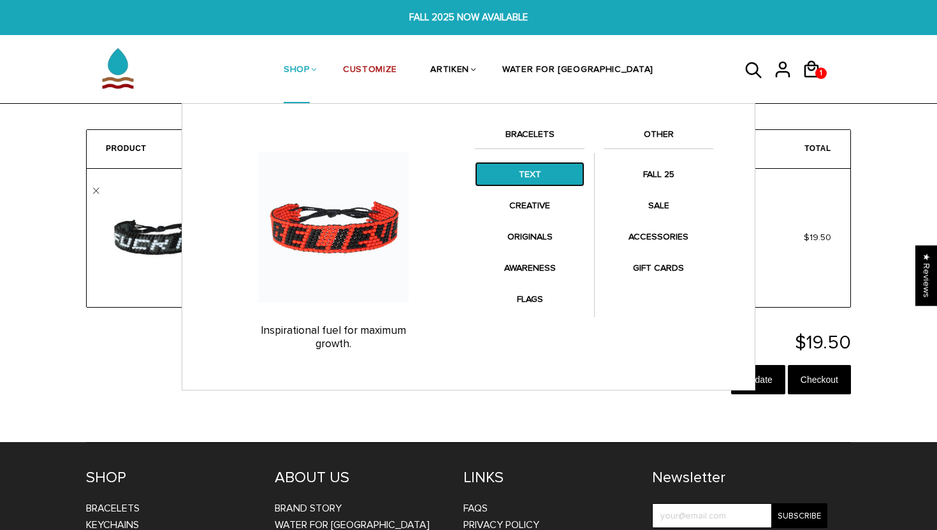
click at [538, 179] on link "TEXT" at bounding box center [530, 174] width 110 height 25
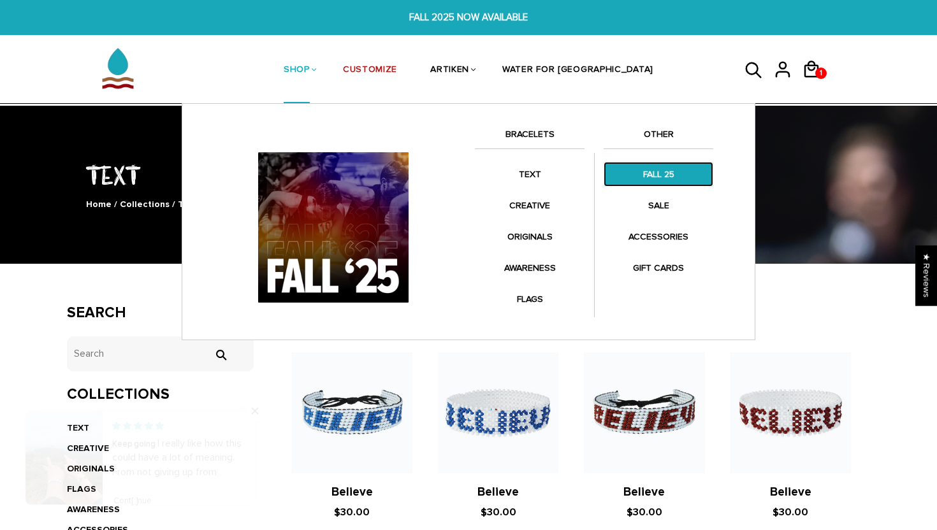
click at [635, 164] on link "FALL 25" at bounding box center [658, 174] width 110 height 25
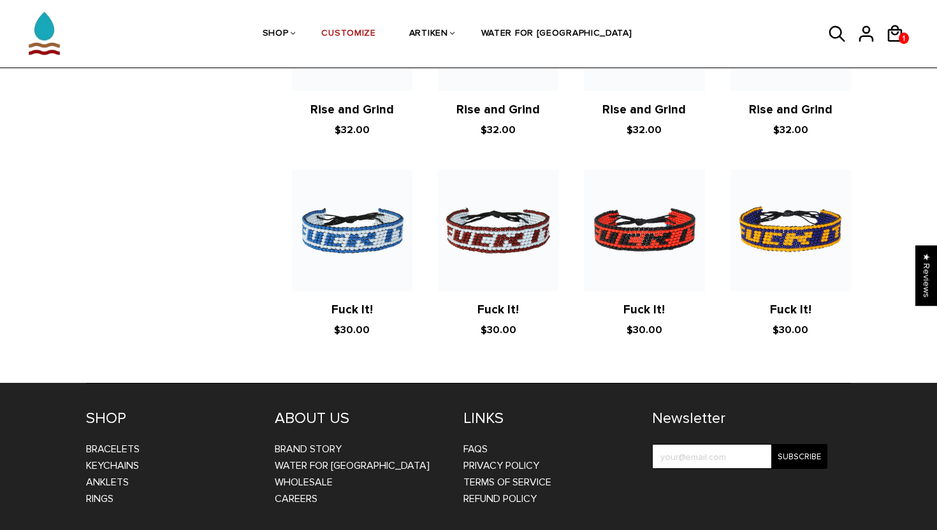
scroll to position [2239, 0]
